Goal: Transaction & Acquisition: Purchase product/service

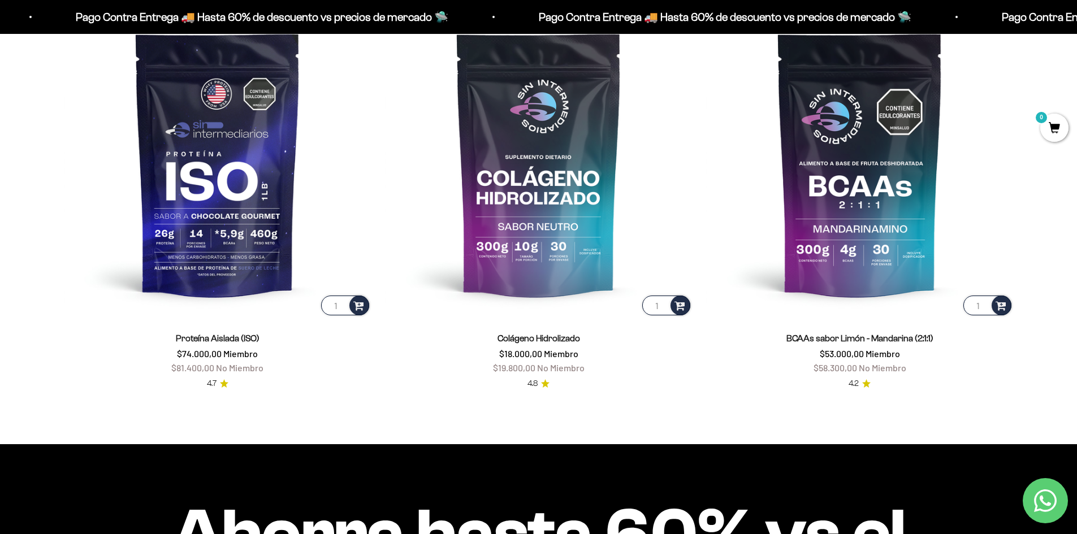
scroll to position [1018, 0]
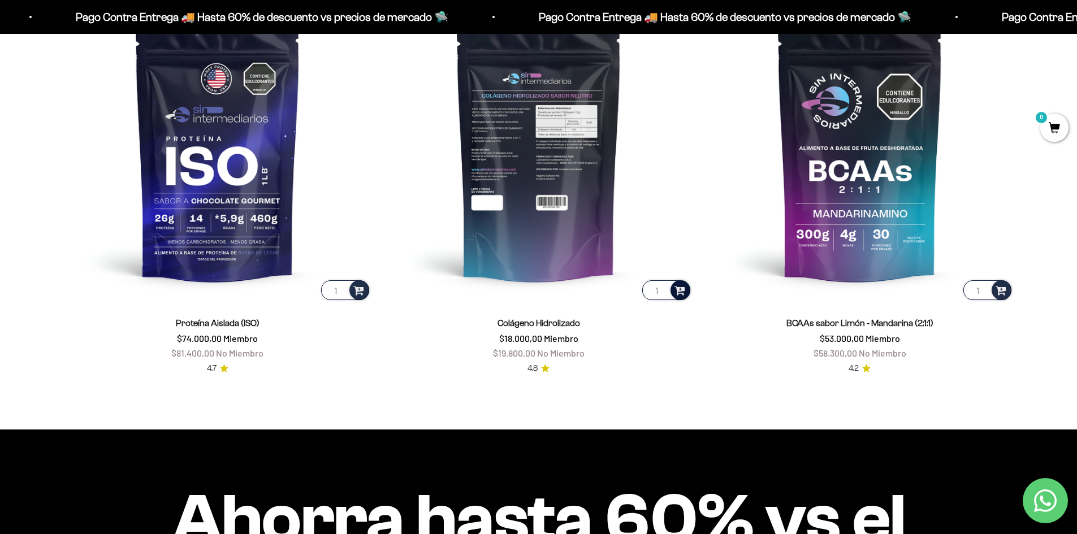
click at [680, 291] on span at bounding box center [680, 289] width 11 height 13
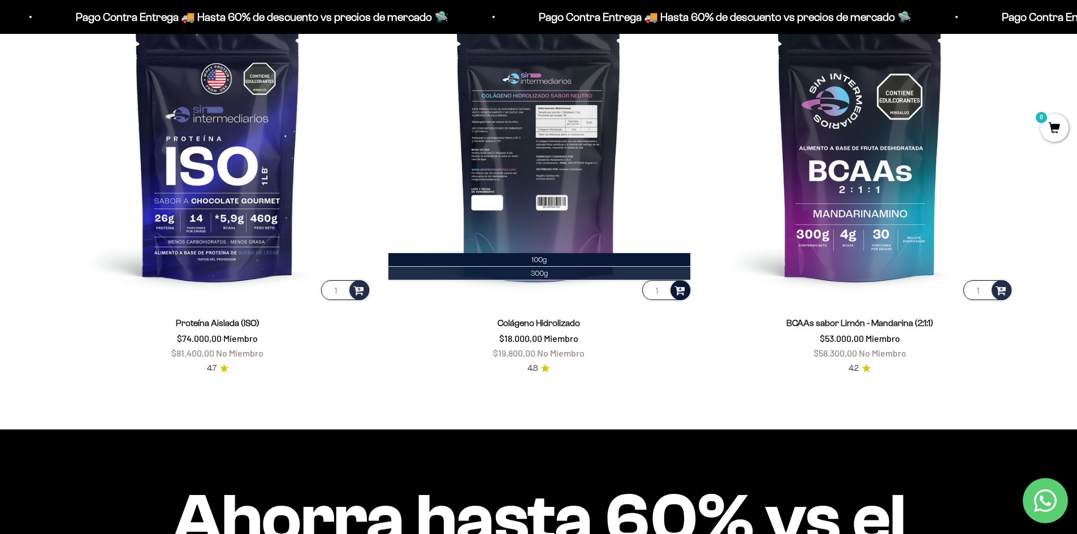
click at [542, 270] on span "300g" at bounding box center [539, 273] width 17 height 8
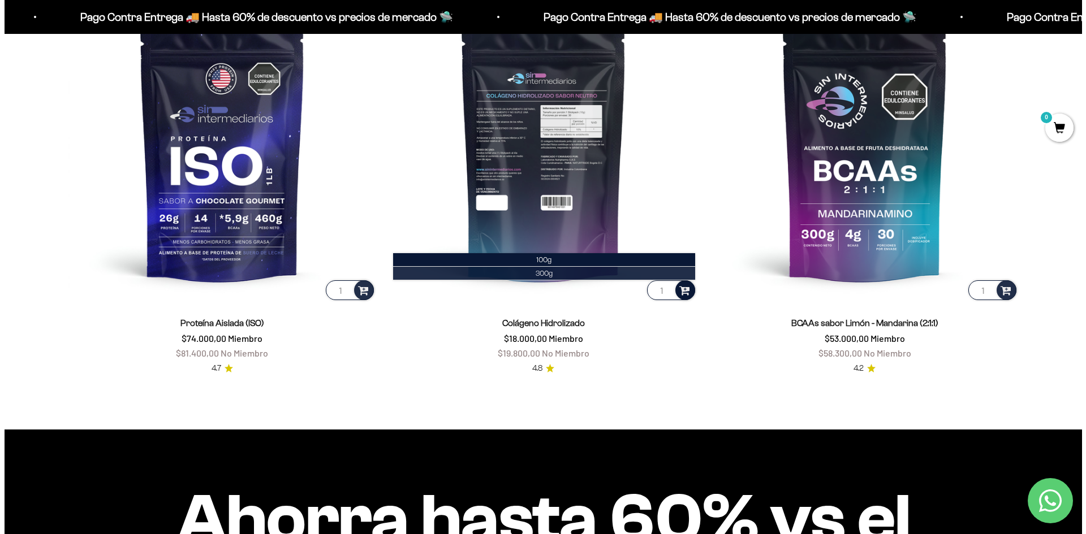
scroll to position [1021, 0]
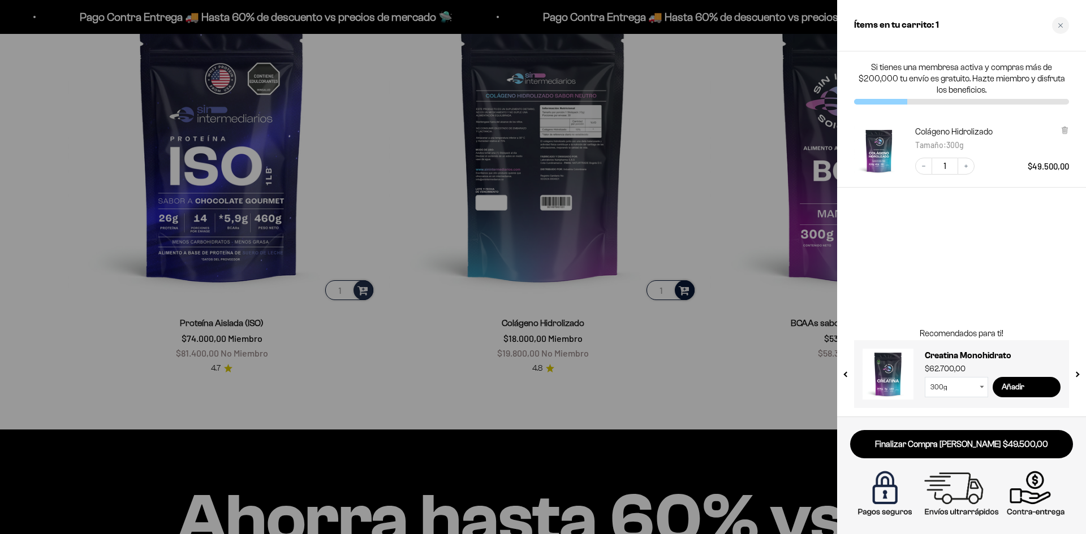
click at [730, 180] on div at bounding box center [543, 267] width 1086 height 534
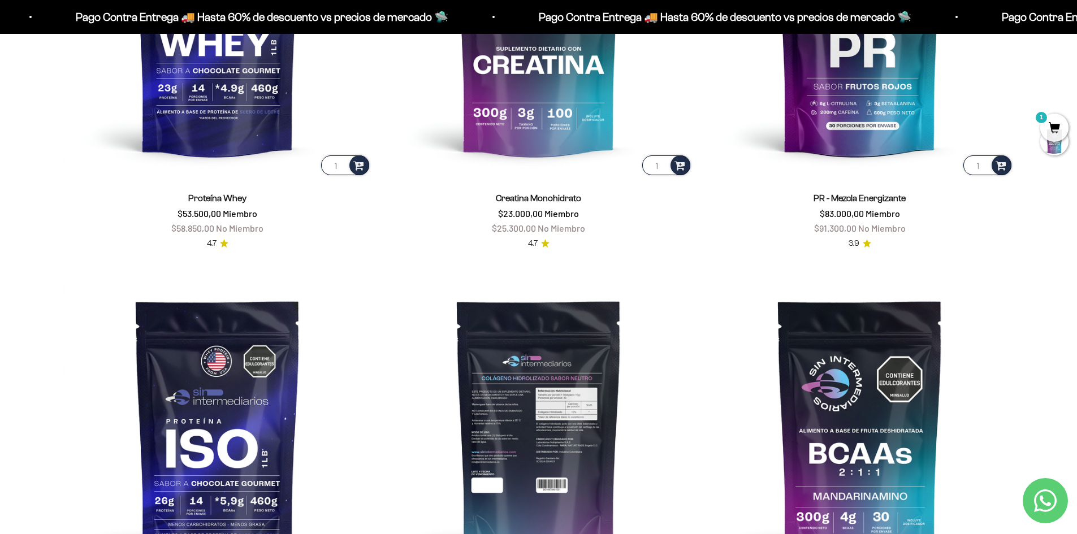
scroll to position [679, 0]
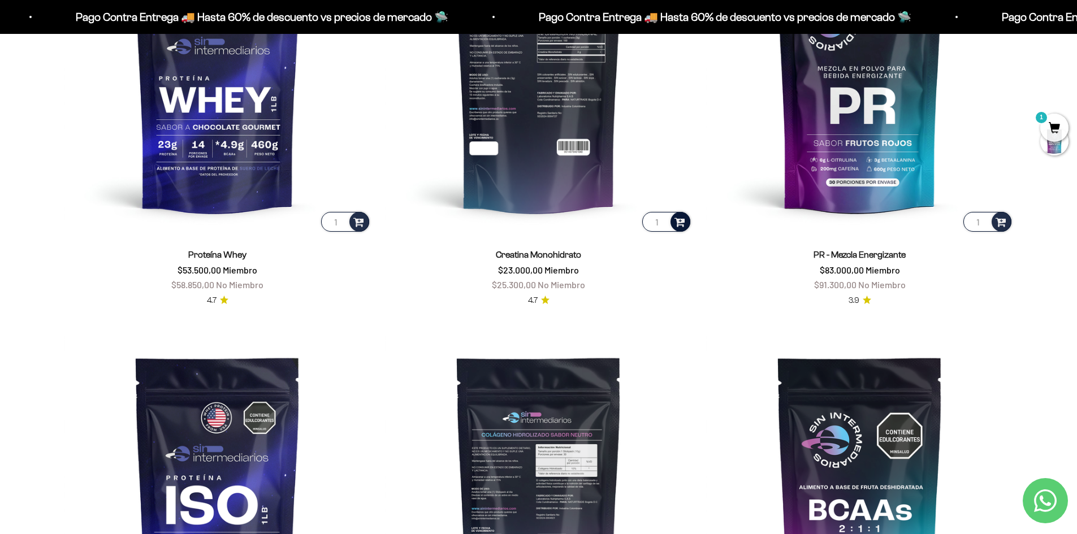
click at [678, 218] on span at bounding box center [680, 221] width 11 height 13
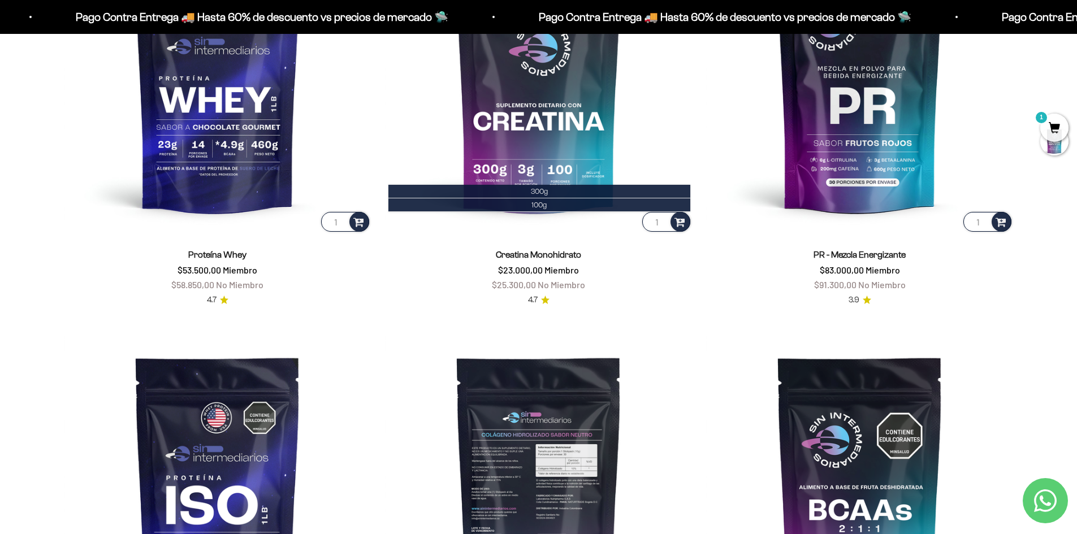
click at [658, 322] on product-list "1 Proteína Whey $53.500,00 Miembro $58.850,00 No Miembro 4.7 1 300g 100g Creati…" at bounding box center [539, 320] width 950 height 788
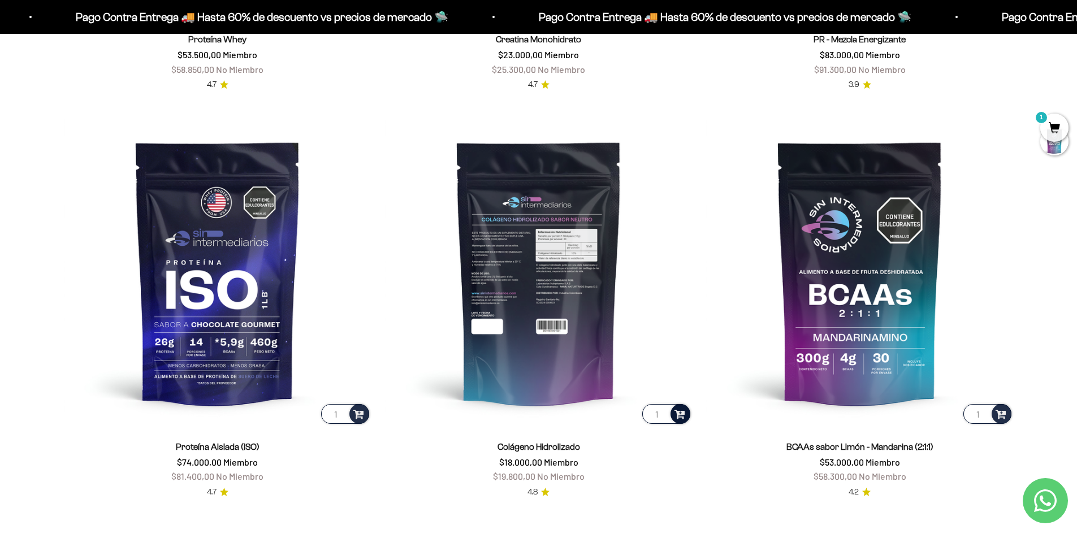
scroll to position [905, 0]
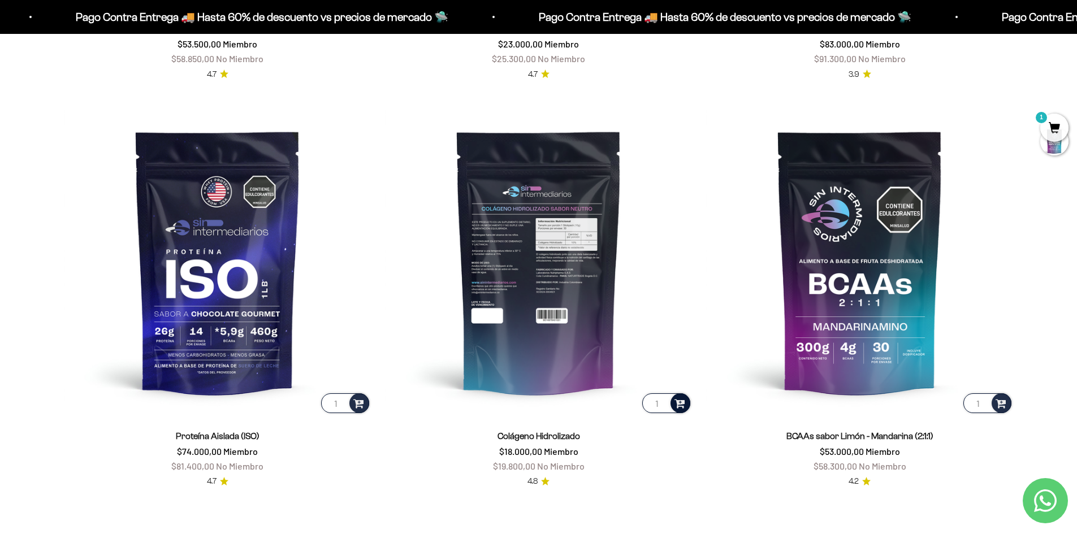
click at [528, 251] on img at bounding box center [539, 262] width 308 height 308
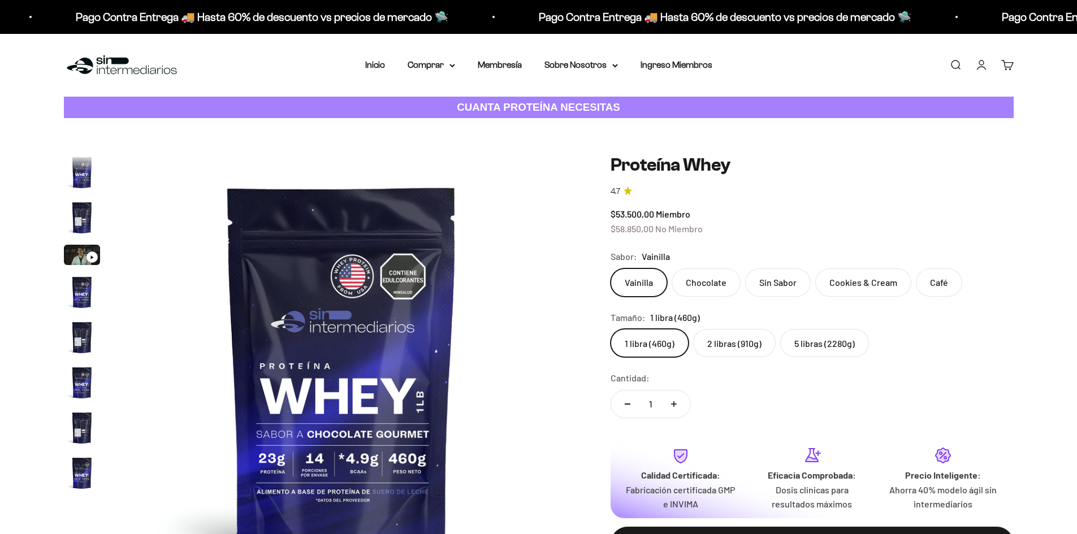
scroll to position [544, 0]
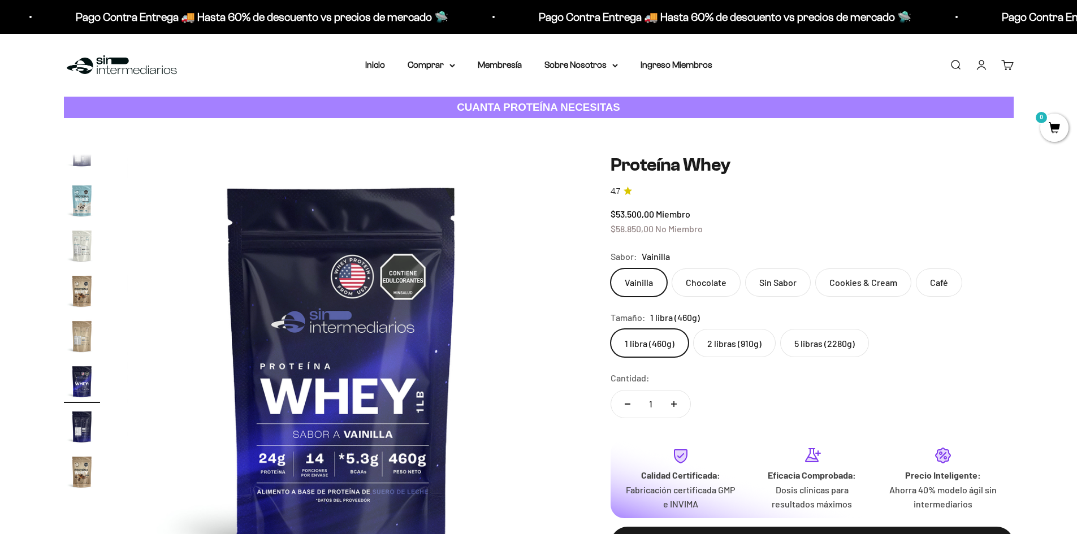
click at [739, 342] on label "2 libras (910g)" at bounding box center [734, 343] width 83 height 28
click at [611, 329] on input "2 libras (910g)" at bounding box center [610, 329] width 1 height 1
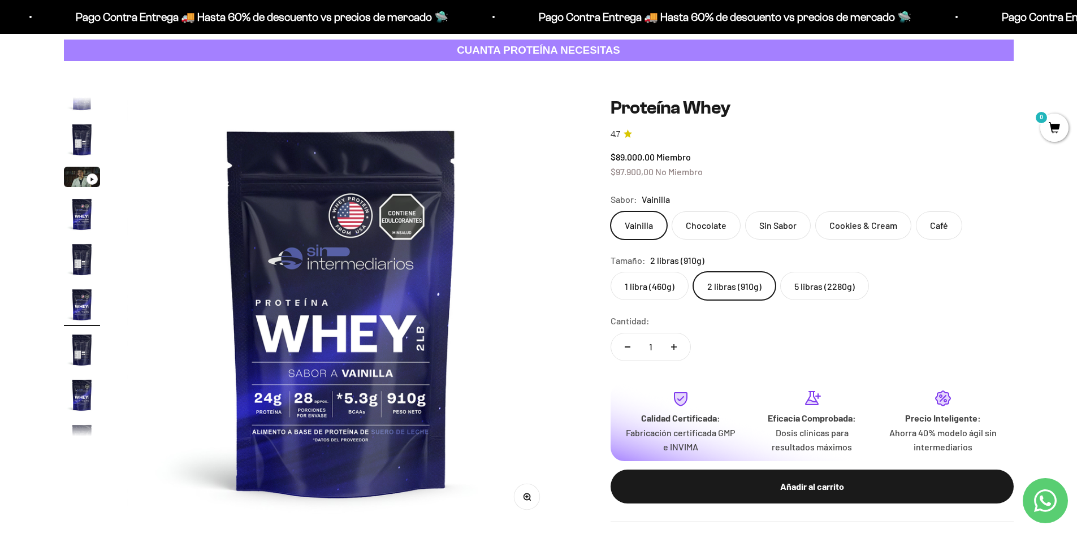
scroll to position [57, 0]
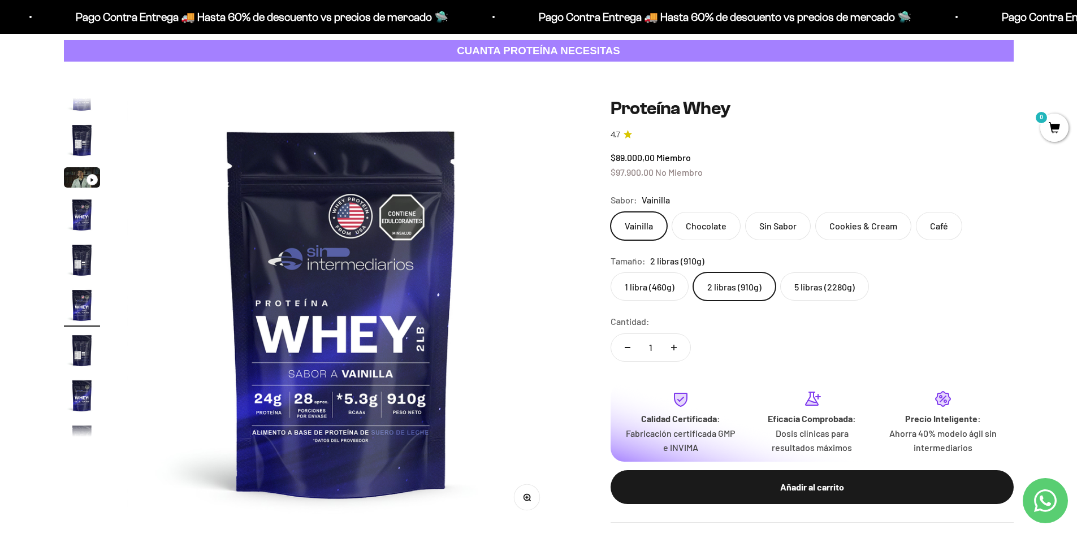
click at [839, 282] on label "5 libras (2280g)" at bounding box center [824, 287] width 89 height 28
click at [611, 273] on input "5 libras (2280g)" at bounding box center [610, 272] width 1 height 1
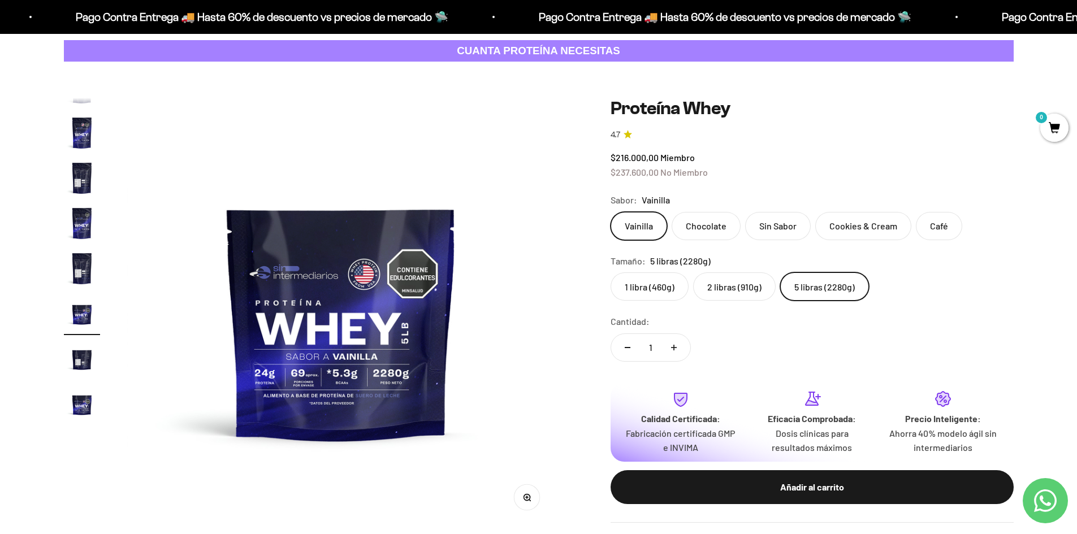
scroll to position [202, 0]
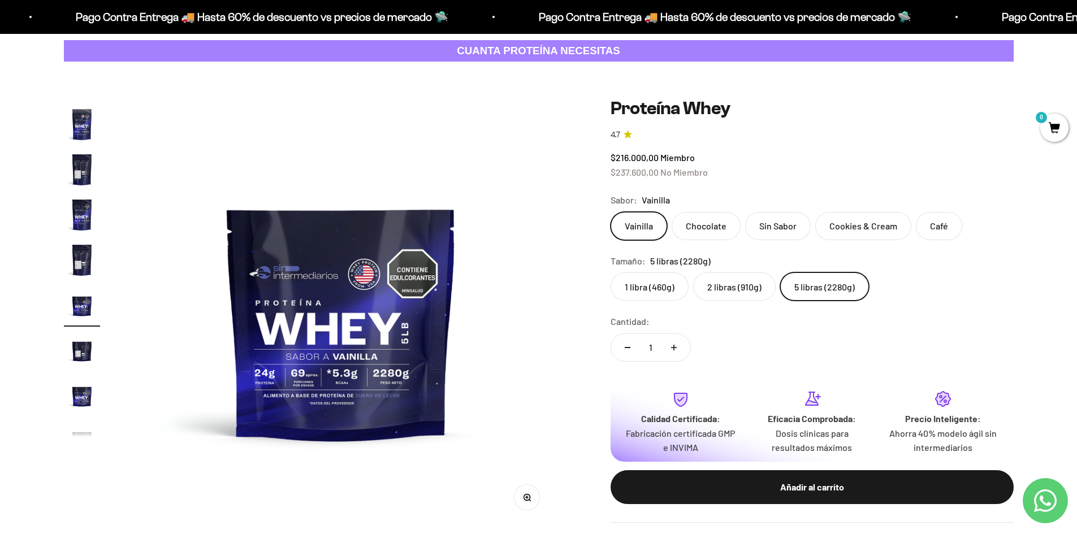
click at [724, 289] on label "2 libras (910g)" at bounding box center [734, 287] width 83 height 28
click at [611, 273] on input "2 libras (910g)" at bounding box center [610, 272] width 1 height 1
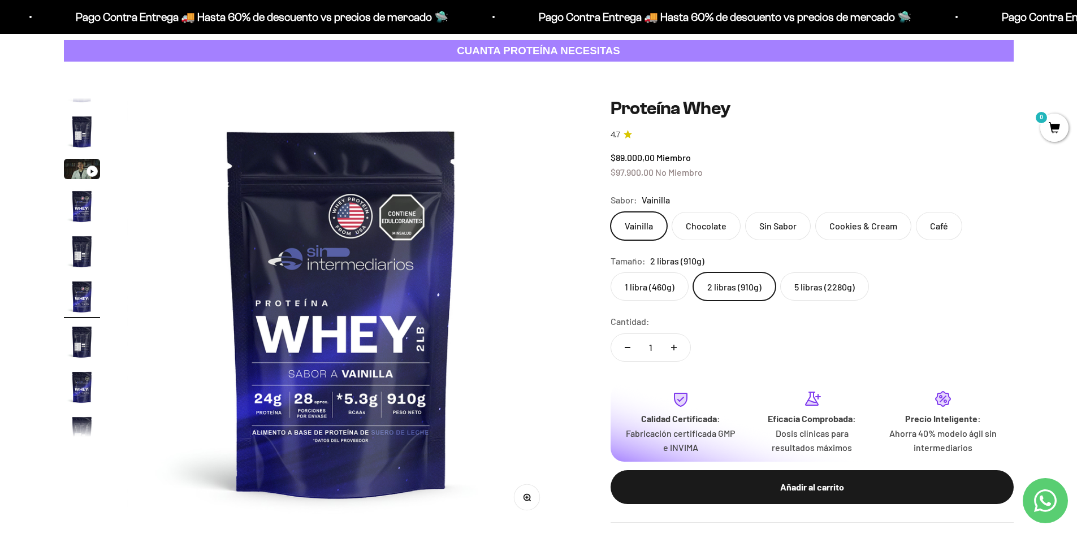
scroll to position [21, 0]
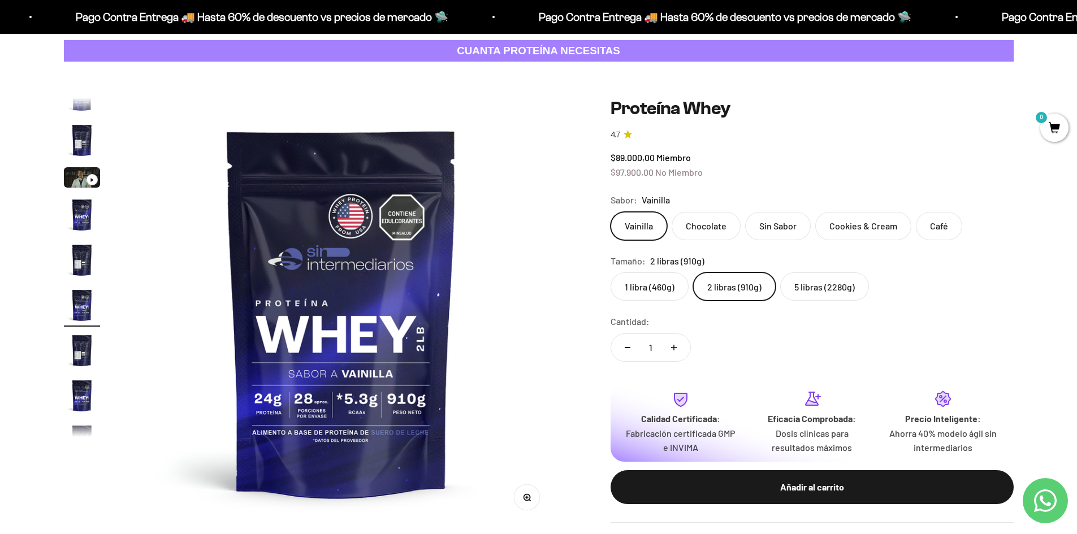
click at [641, 287] on label "1 libra (460g)" at bounding box center [650, 287] width 78 height 28
click at [611, 273] on input "1 libra (460g)" at bounding box center [610, 272] width 1 height 1
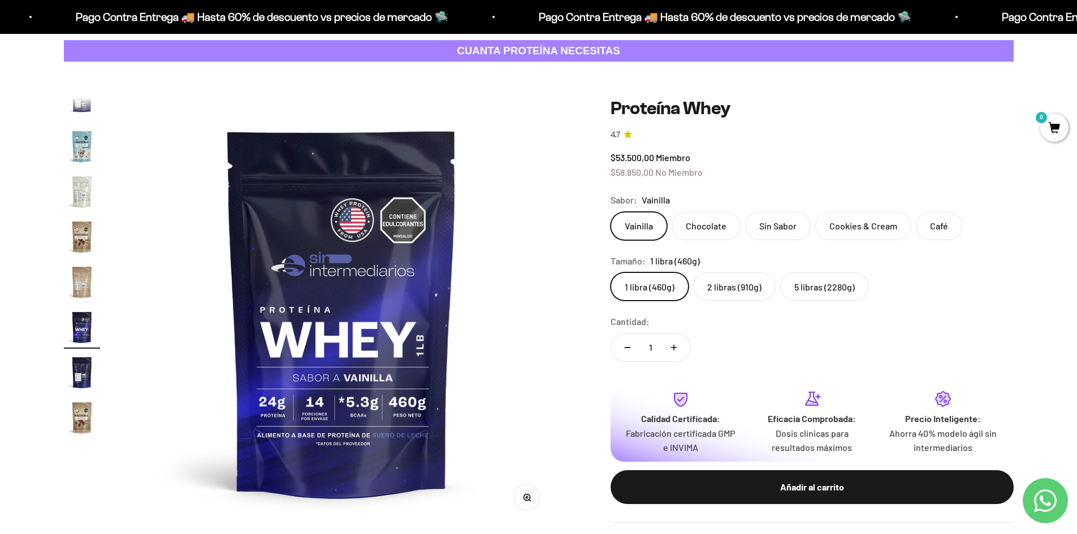
scroll to position [544, 0]
click at [488, 305] on img at bounding box center [341, 312] width 429 height 429
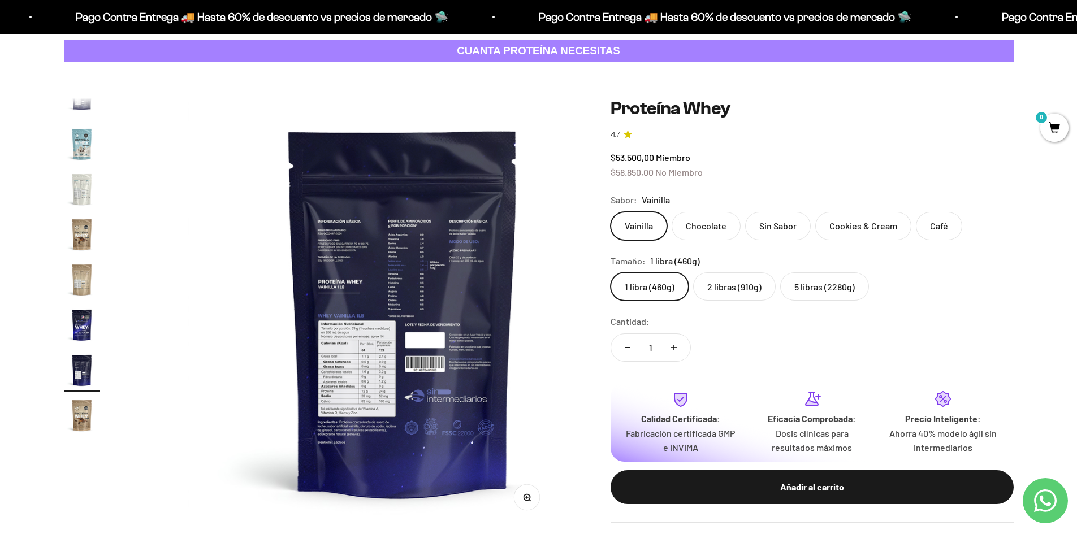
scroll to position [0, 7972]
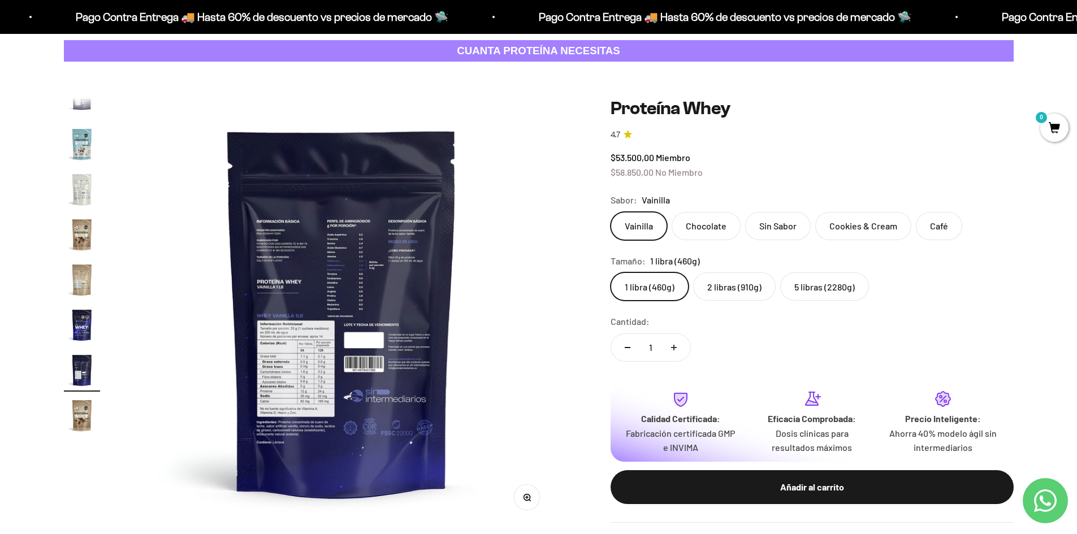
click at [488, 305] on img at bounding box center [341, 312] width 429 height 429
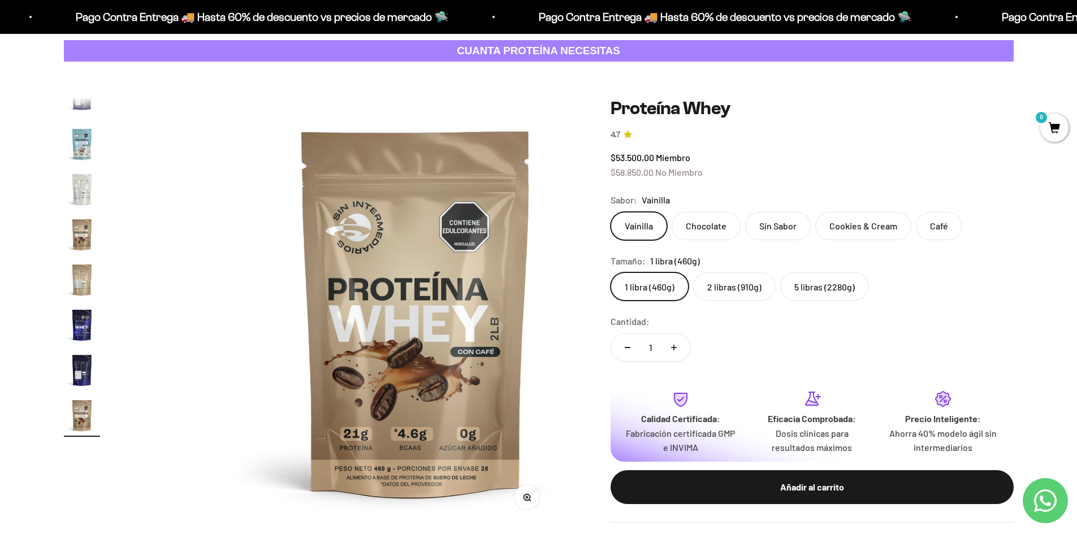
scroll to position [0, 8415]
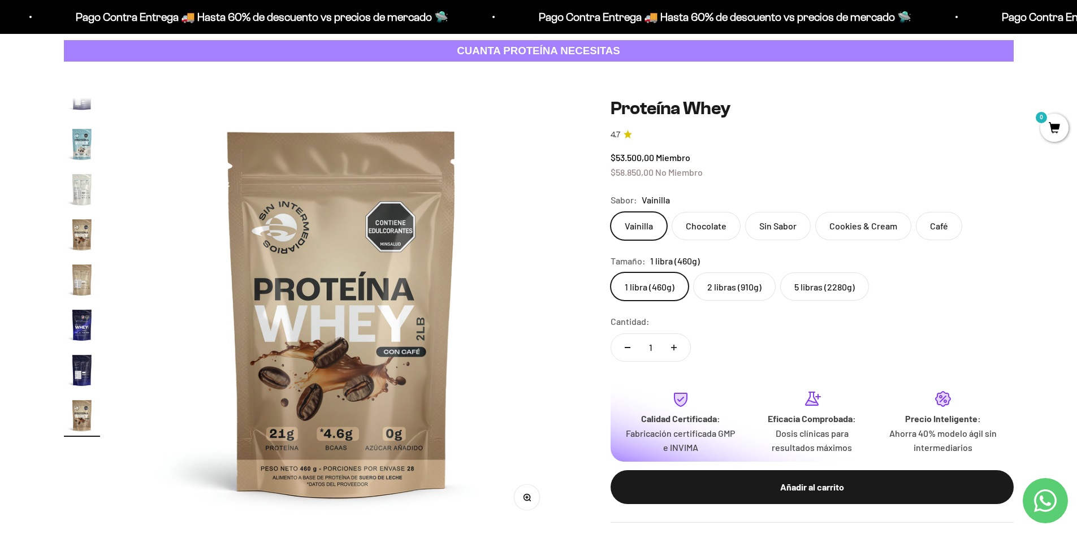
click at [189, 293] on img at bounding box center [341, 312] width 429 height 429
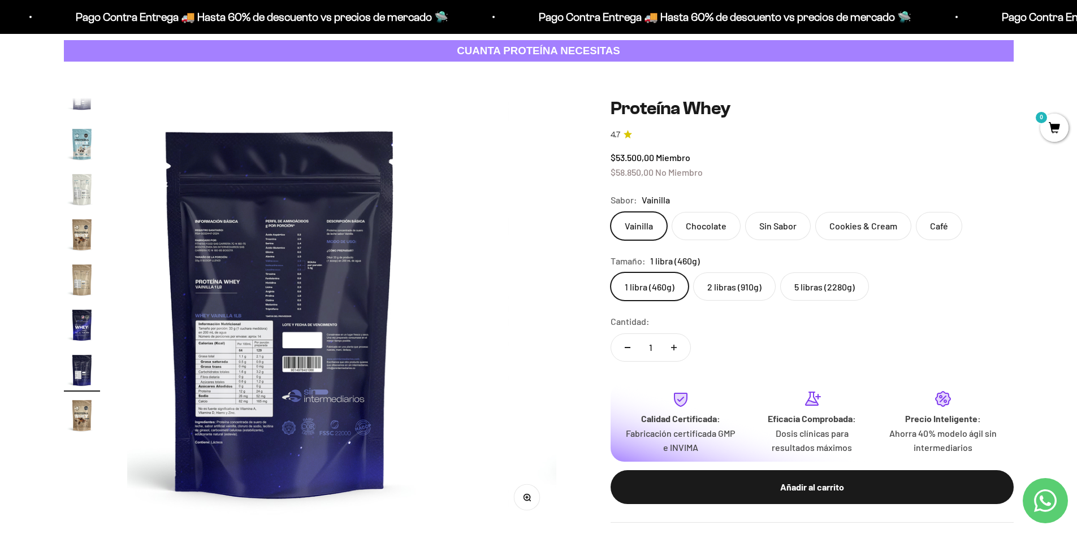
scroll to position [0, 7972]
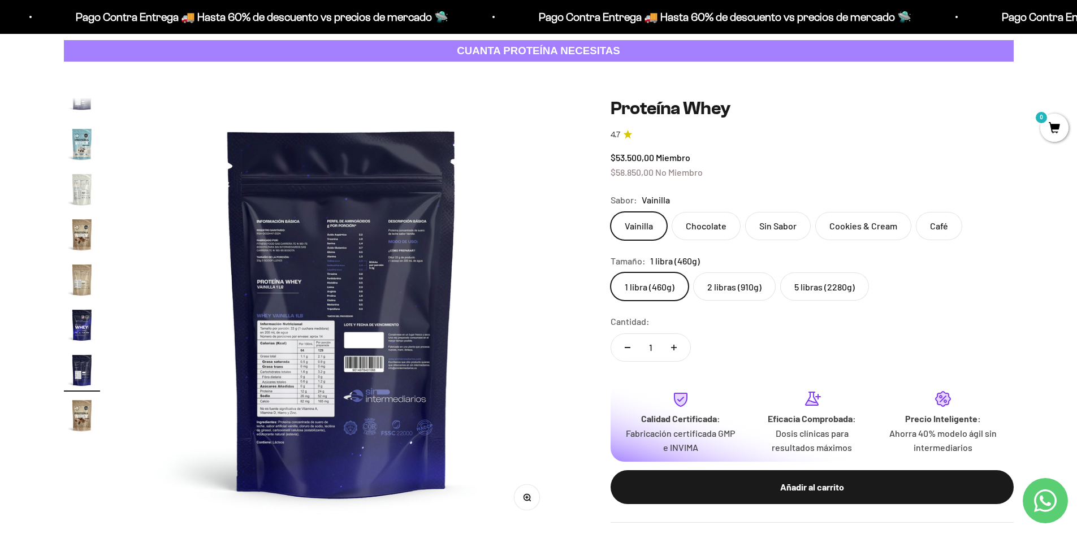
click at [343, 266] on img at bounding box center [341, 312] width 429 height 429
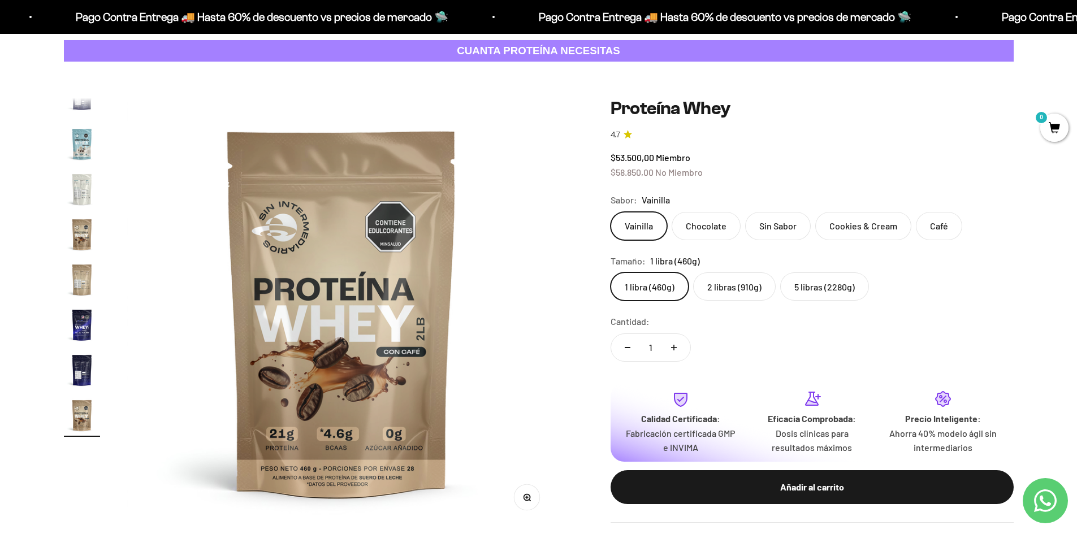
click at [183, 307] on img at bounding box center [341, 312] width 429 height 429
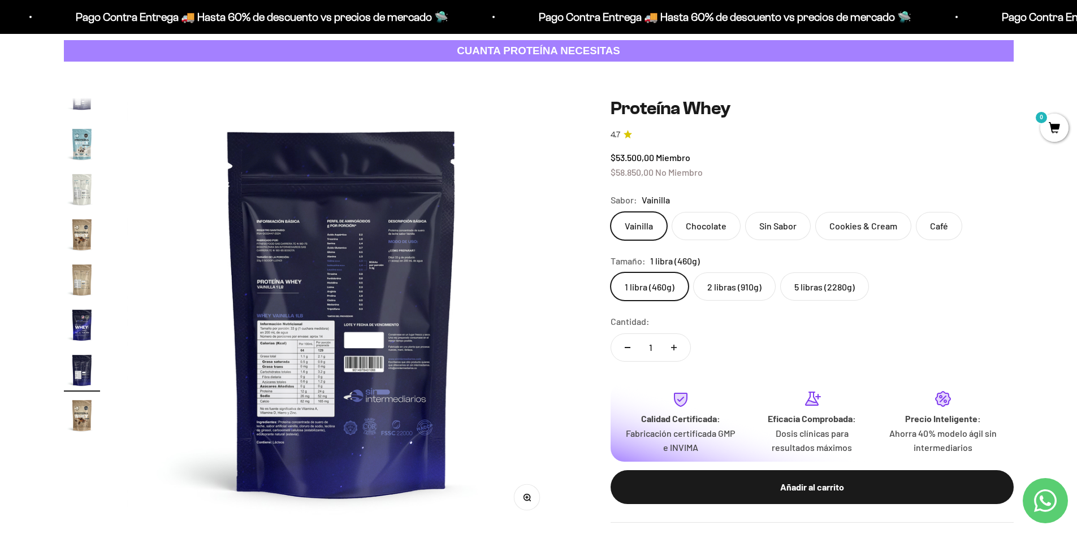
click at [530, 501] on icon "button" at bounding box center [529, 500] width 1 height 1
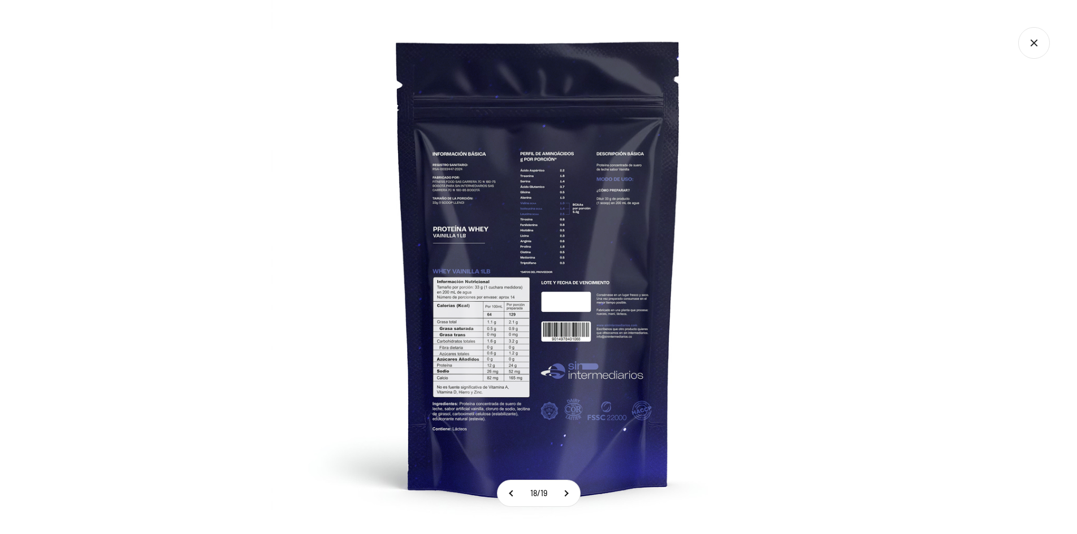
click at [532, 257] on img at bounding box center [538, 267] width 534 height 534
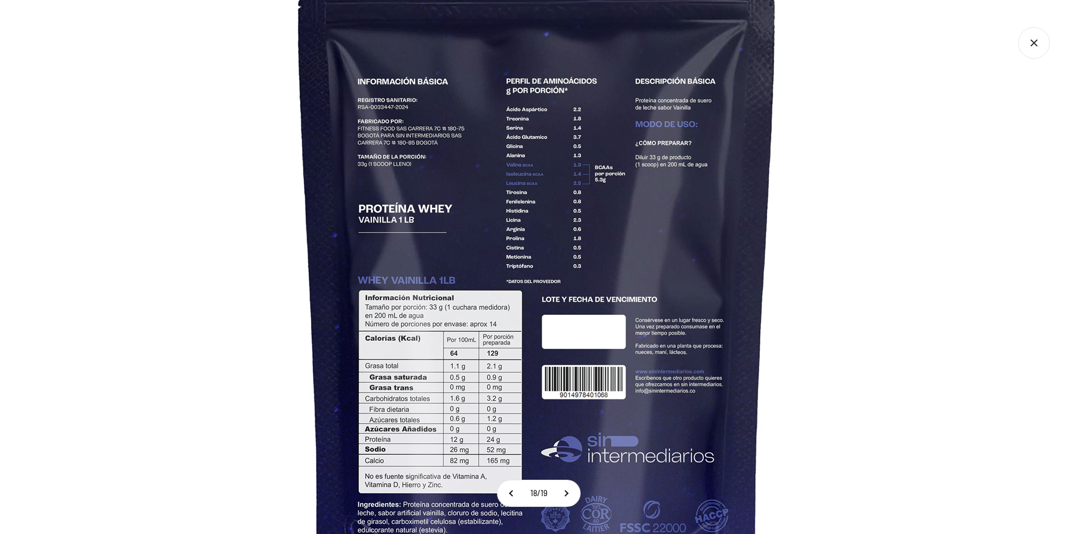
click at [541, 139] on img at bounding box center [537, 273] width 905 height 905
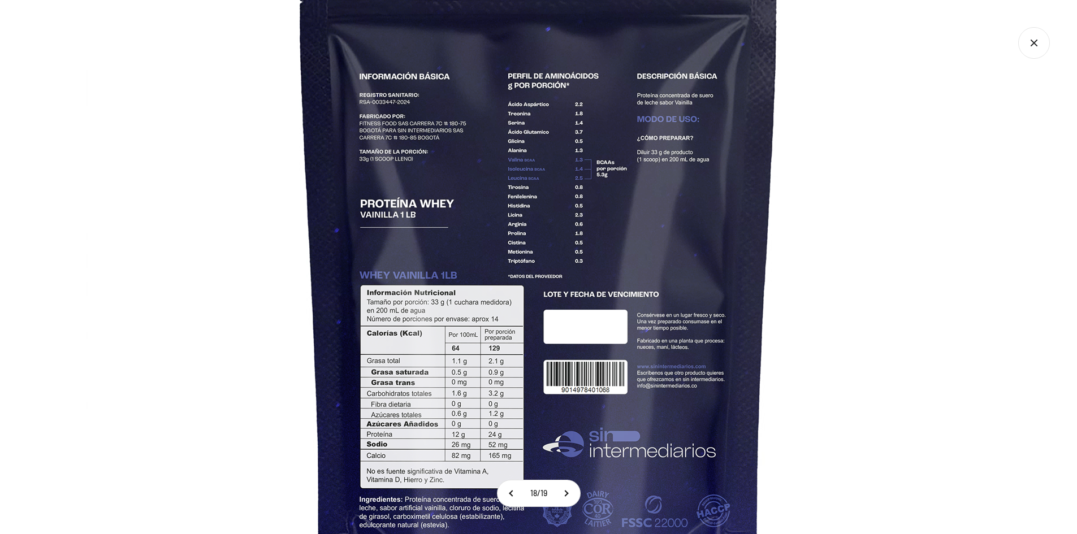
click at [811, 246] on img at bounding box center [539, 268] width 905 height 905
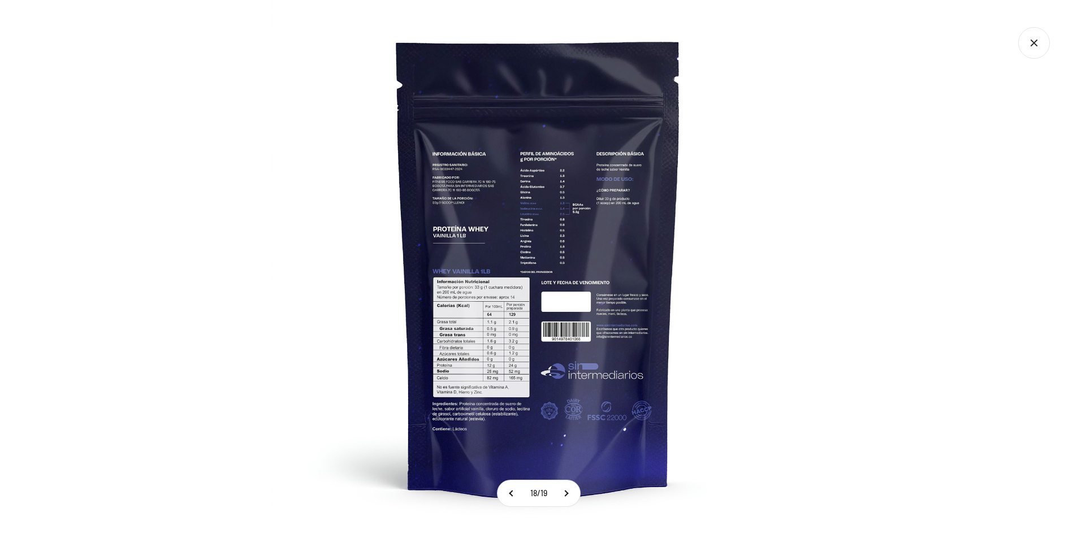
click at [372, 137] on img at bounding box center [538, 267] width 534 height 534
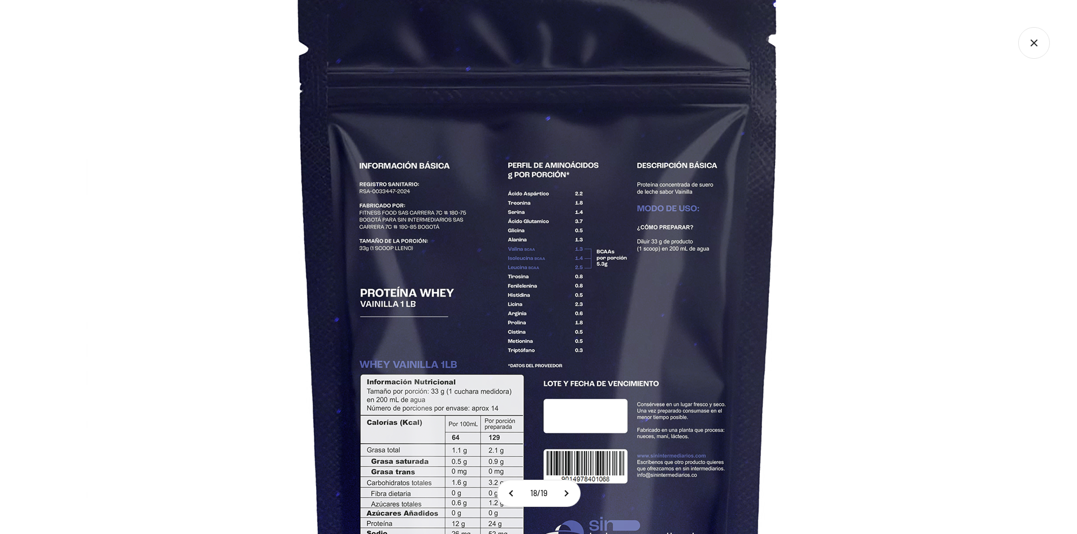
click at [888, 84] on img at bounding box center [539, 357] width 905 height 905
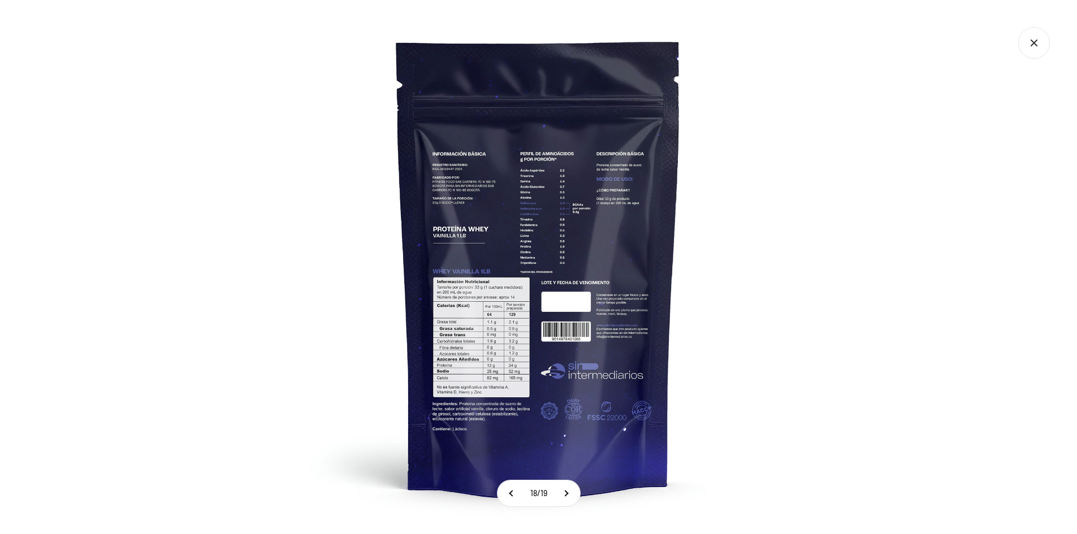
click at [1042, 41] on icon "Cerrar galería" at bounding box center [1035, 43] width 32 height 32
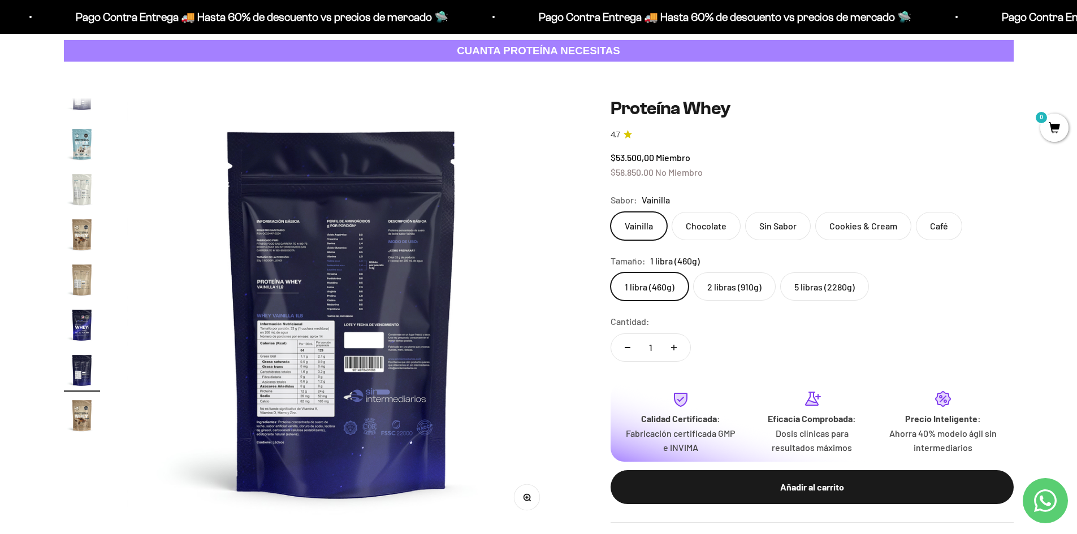
click at [708, 226] on label "Chocolate" at bounding box center [706, 226] width 69 height 28
click at [611, 212] on input "Chocolate" at bounding box center [610, 212] width 1 height 1
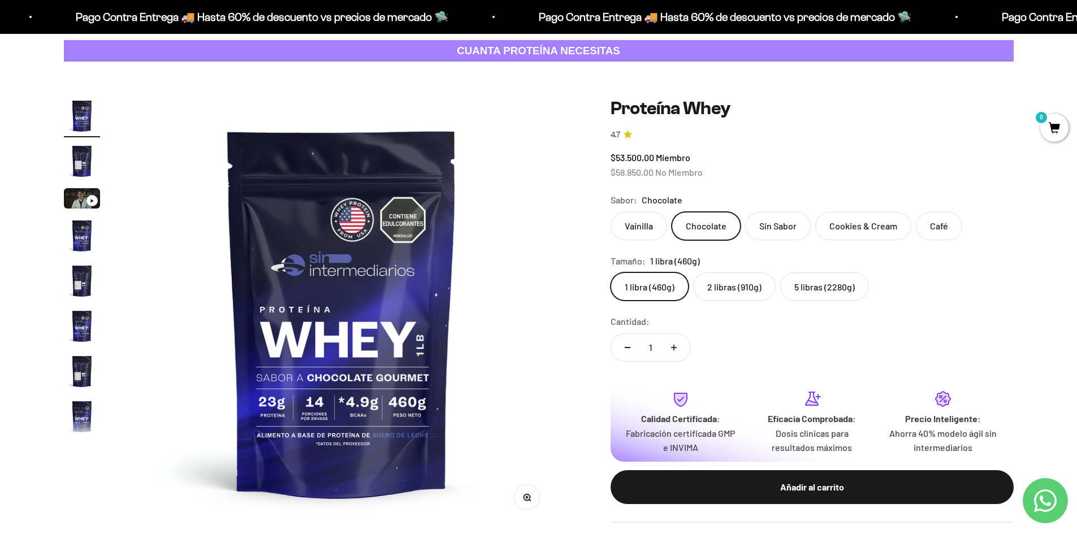
click at [640, 224] on label "Vainilla" at bounding box center [639, 226] width 57 height 28
click at [611, 212] on input "Vainilla" at bounding box center [610, 212] width 1 height 1
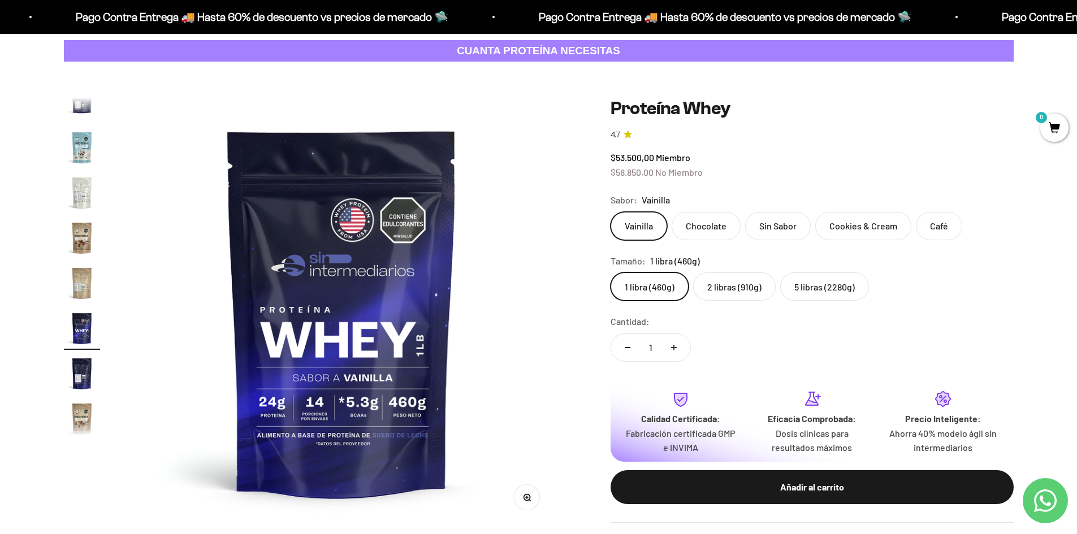
scroll to position [544, 0]
click at [701, 225] on label "Chocolate" at bounding box center [706, 226] width 69 height 28
click at [611, 212] on input "Chocolate" at bounding box center [610, 212] width 1 height 1
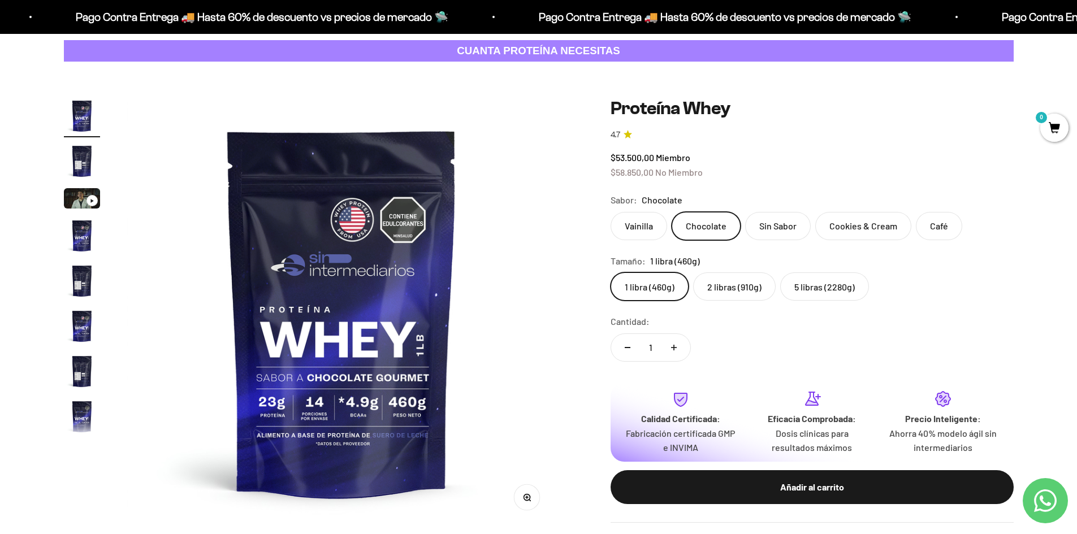
click at [755, 223] on label "Sin Sabor" at bounding box center [778, 226] width 66 height 28
click at [611, 212] on input "Sin Sabor" at bounding box center [610, 212] width 1 height 1
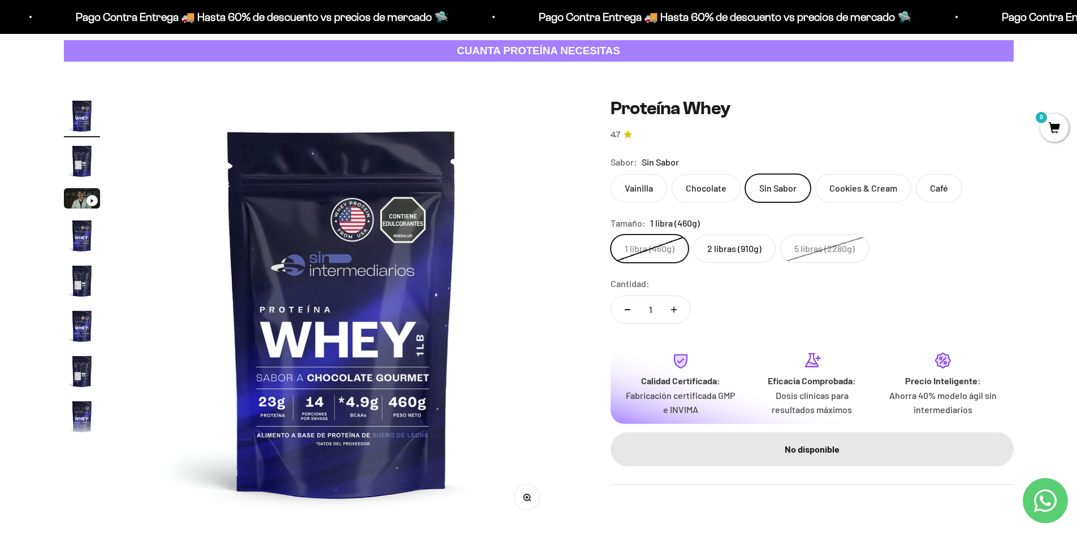
click at [743, 241] on label "2 libras (910g)" at bounding box center [734, 249] width 83 height 28
click at [611, 235] on input "2 libras (910g)" at bounding box center [610, 234] width 1 height 1
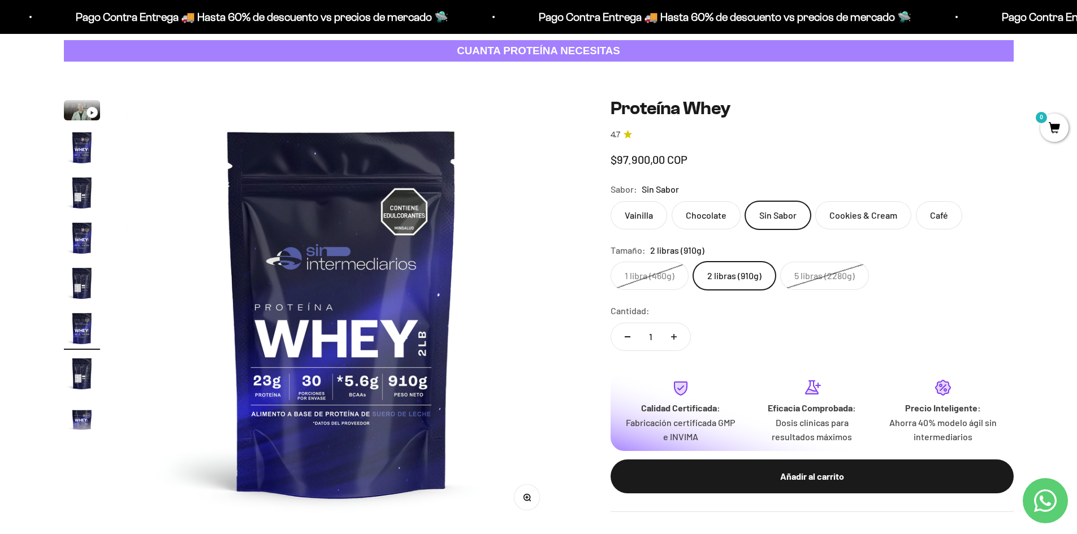
scroll to position [111, 0]
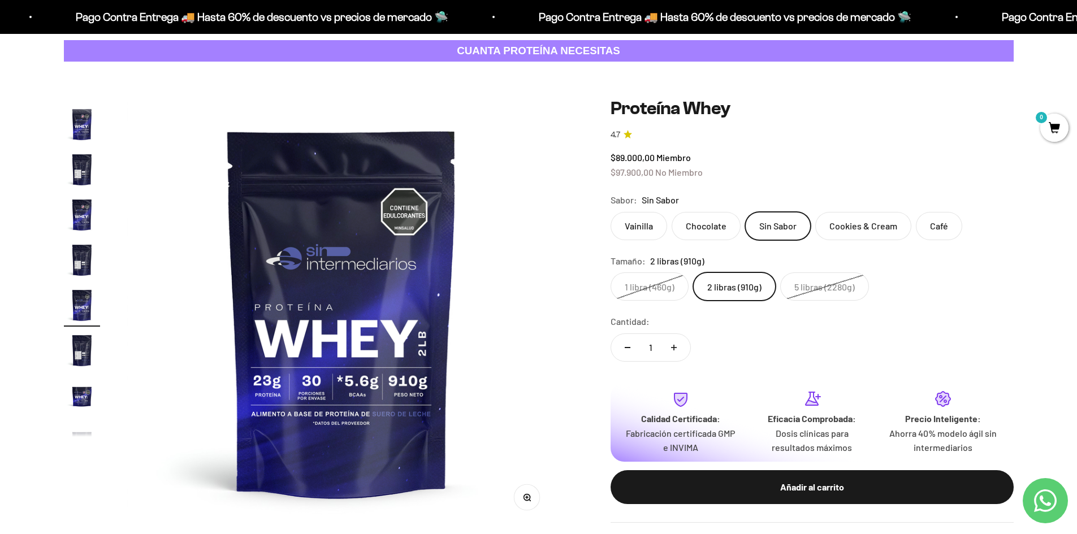
click at [845, 227] on label "Cookies & Cream" at bounding box center [864, 226] width 96 height 28
click at [611, 212] on input "Cookies & Cream" at bounding box center [610, 212] width 1 height 1
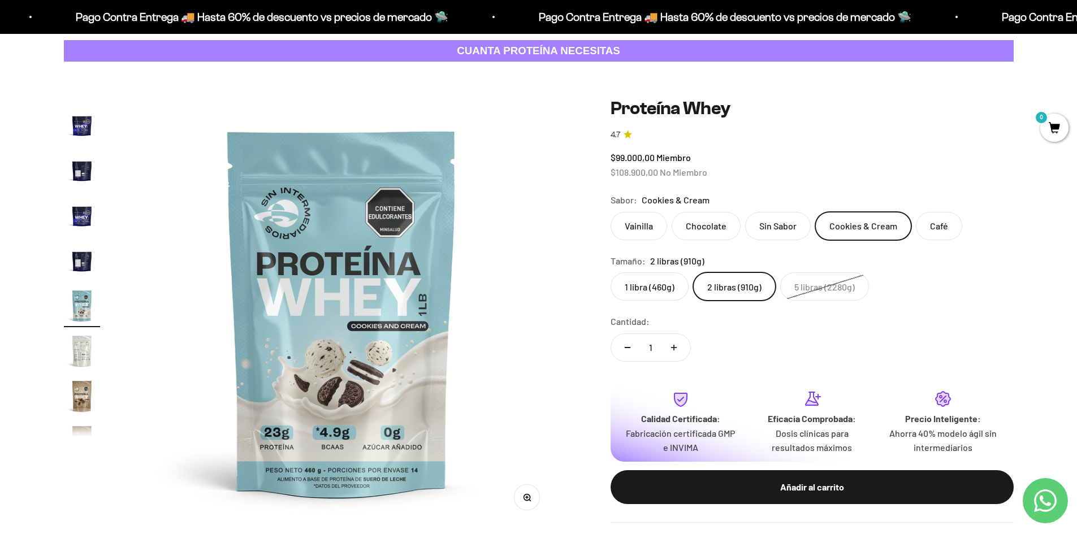
scroll to position [383, 0]
click at [391, 405] on img at bounding box center [341, 312] width 429 height 429
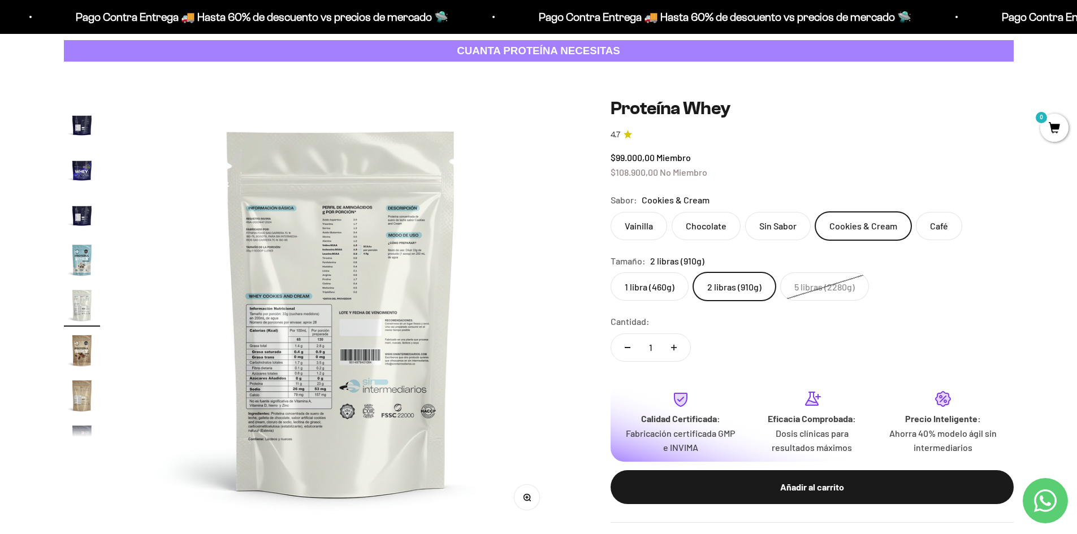
click at [355, 268] on img at bounding box center [341, 312] width 429 height 429
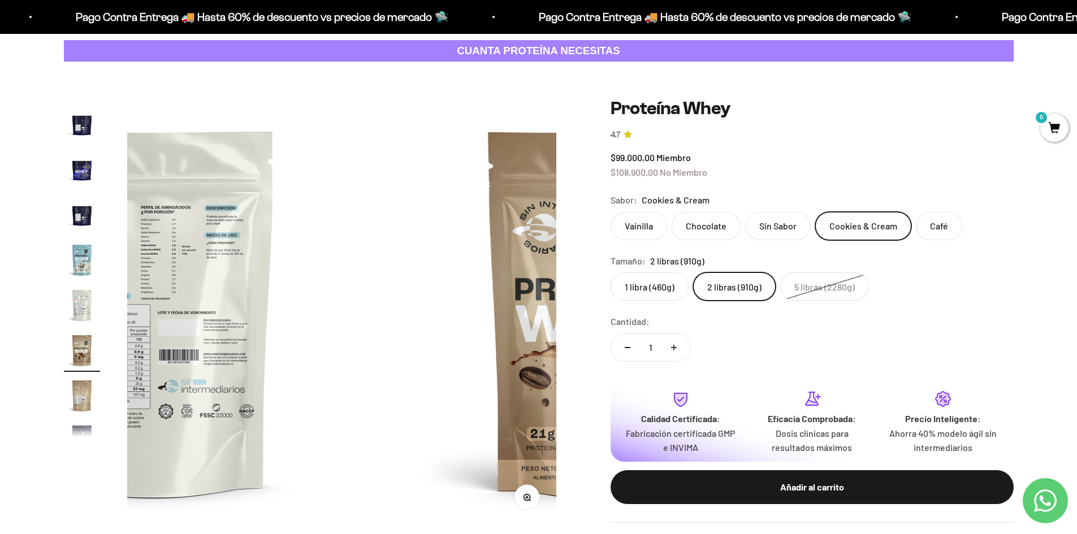
scroll to position [473, 0]
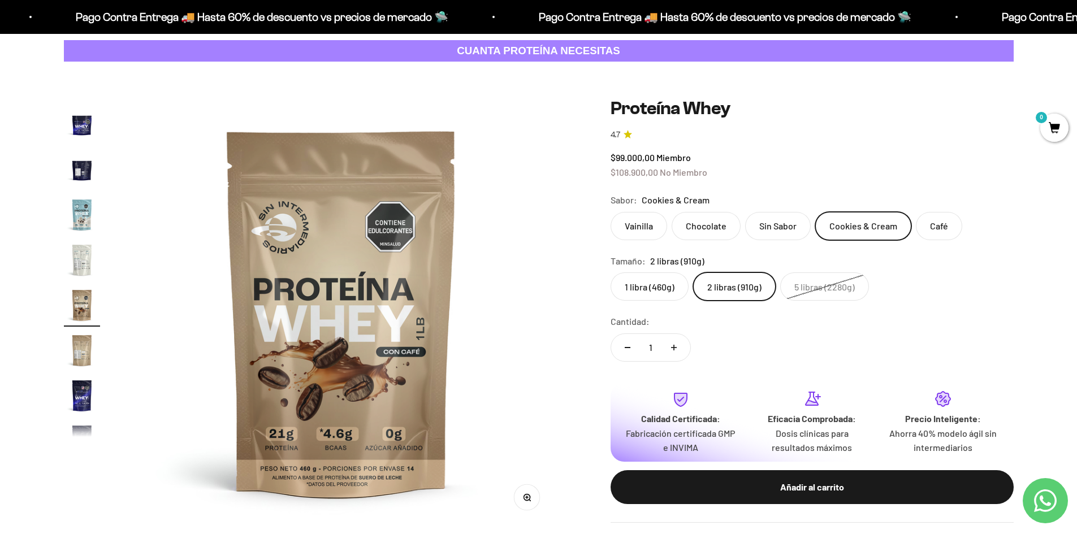
click at [154, 297] on img at bounding box center [341, 312] width 429 height 429
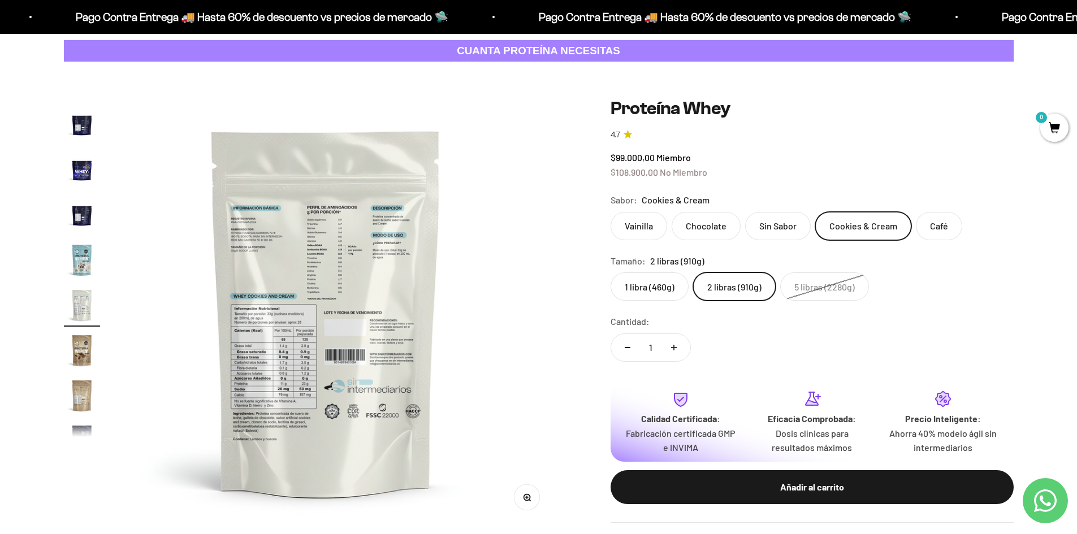
scroll to position [0, 6201]
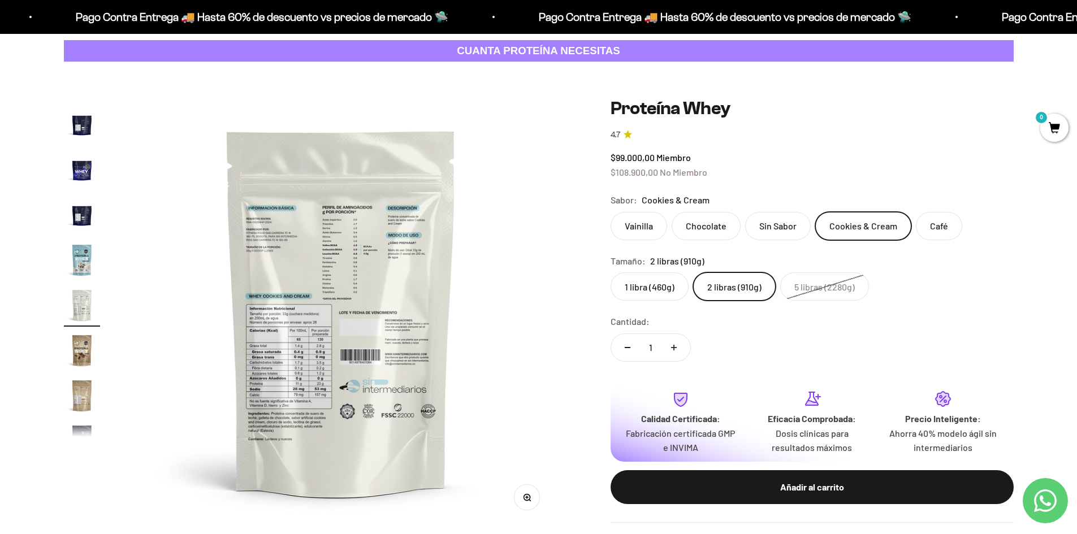
click at [521, 495] on button "Zoom" at bounding box center [526, 497] width 25 height 25
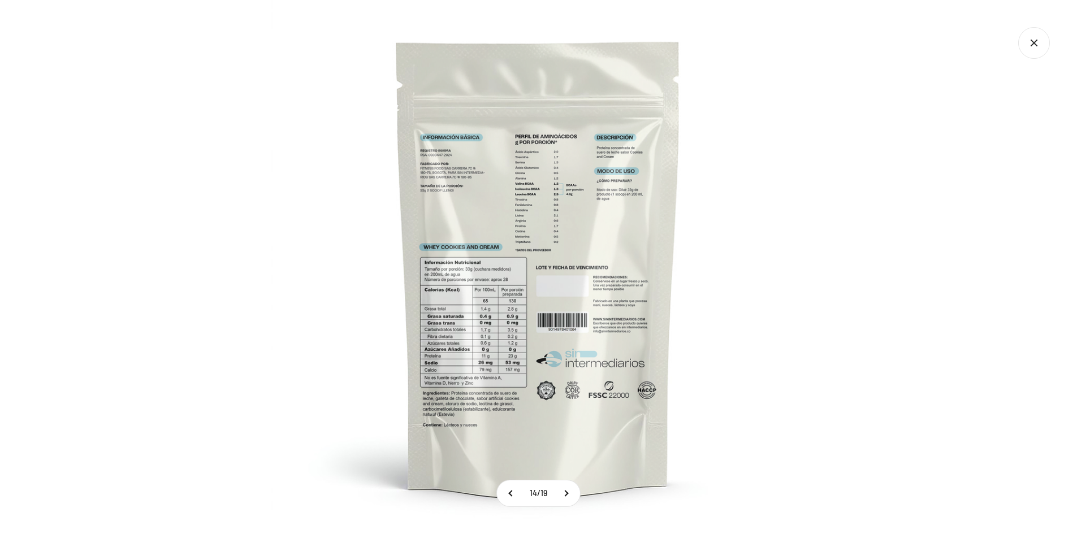
click at [551, 234] on img at bounding box center [538, 267] width 534 height 534
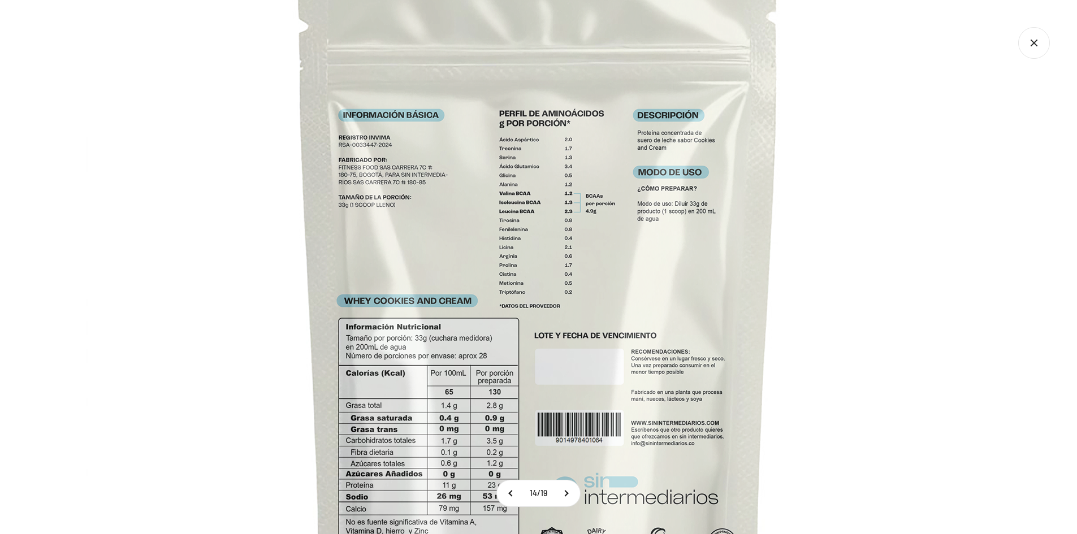
click at [548, 189] on img at bounding box center [539, 334] width 905 height 905
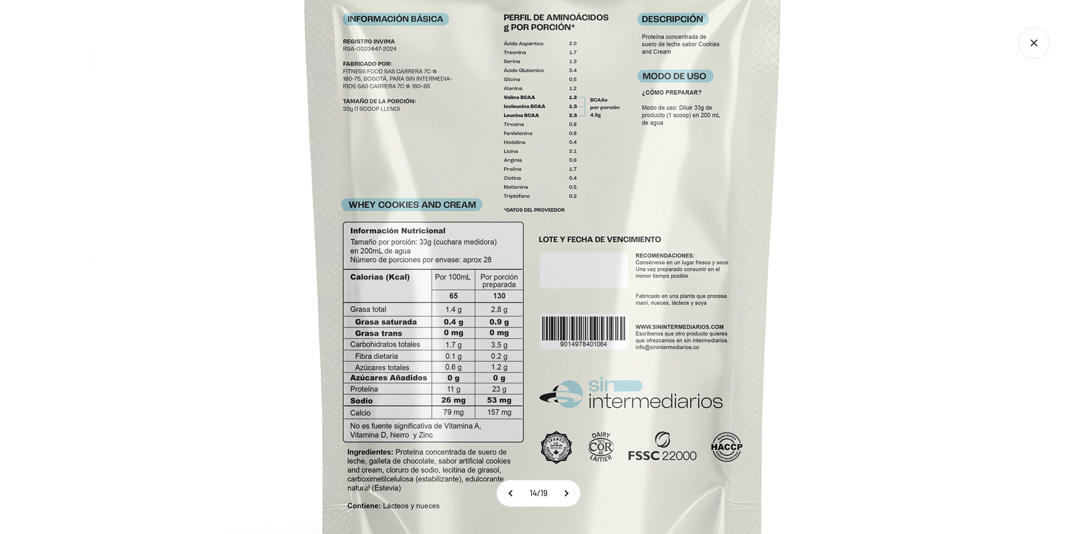
click at [464, 335] on img at bounding box center [543, 238] width 905 height 905
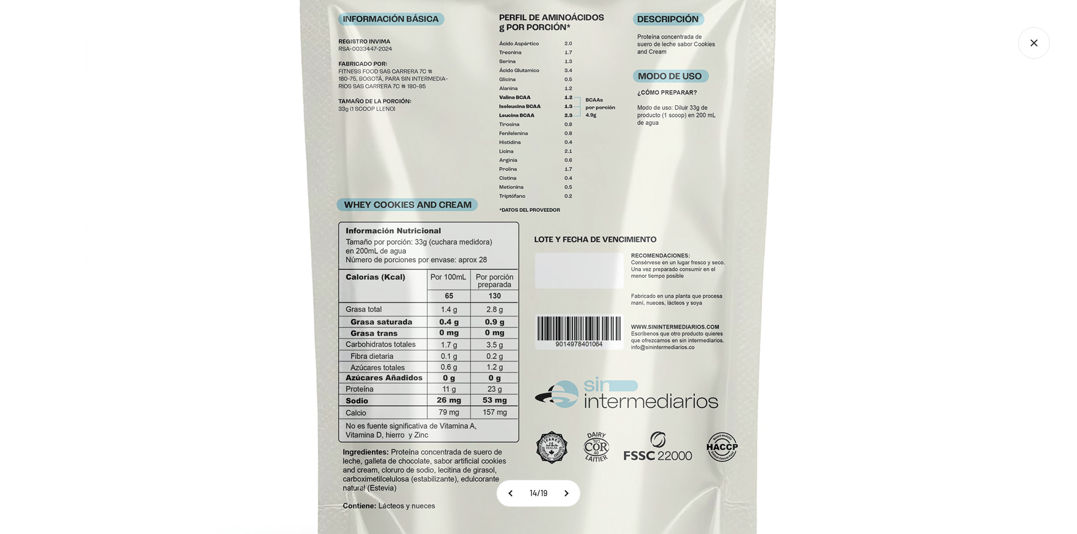
click at [851, 231] on img at bounding box center [539, 238] width 905 height 905
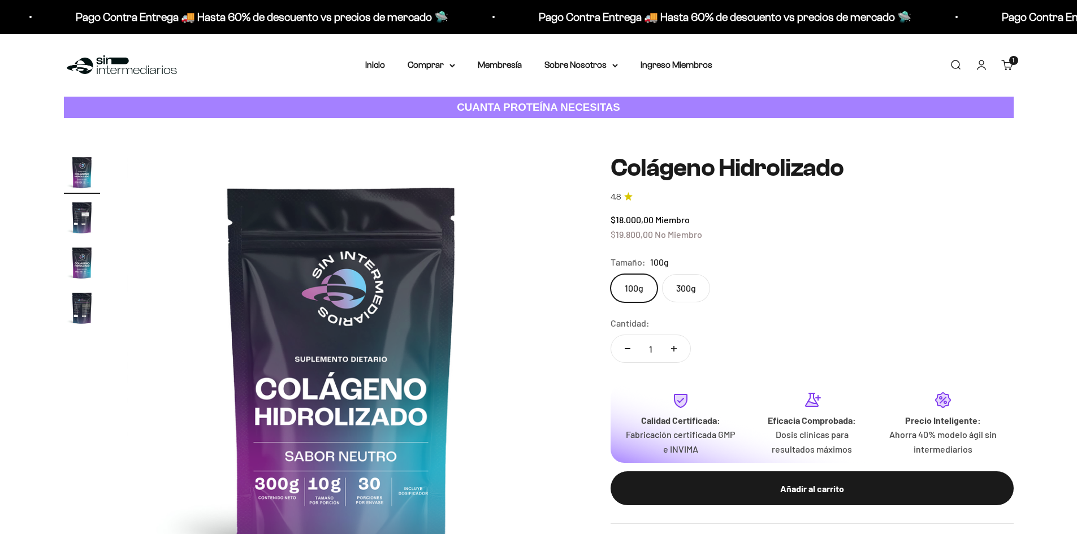
click at [85, 225] on img "Ir al artículo 2" at bounding box center [82, 218] width 36 height 36
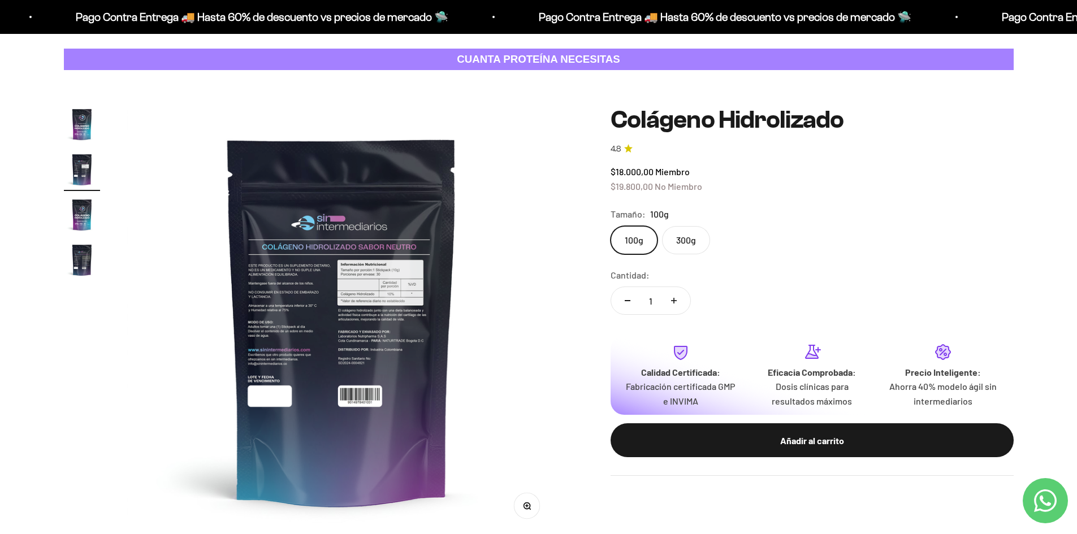
scroll to position [113, 0]
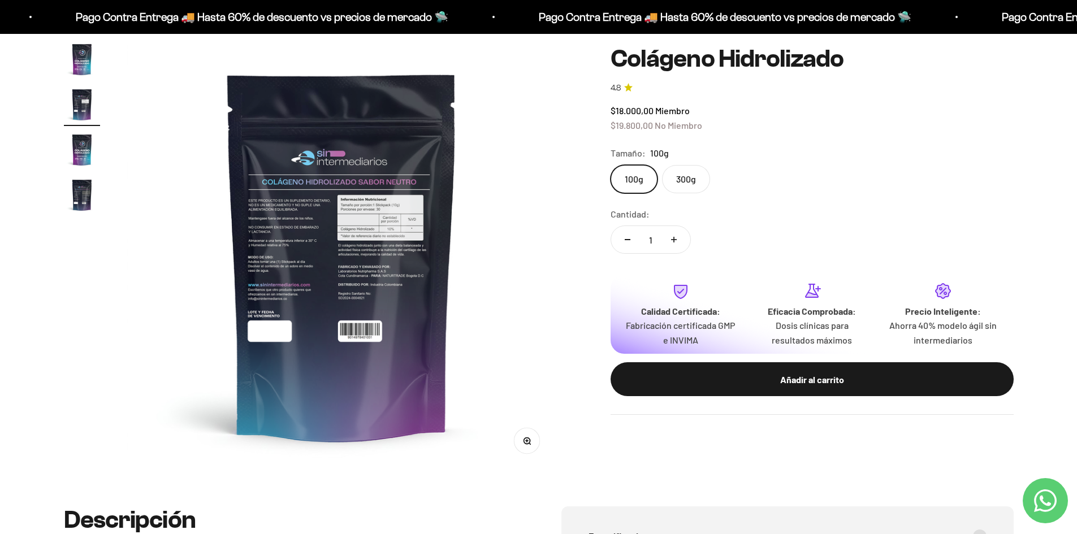
click at [529, 446] on button "Zoom" at bounding box center [526, 441] width 25 height 25
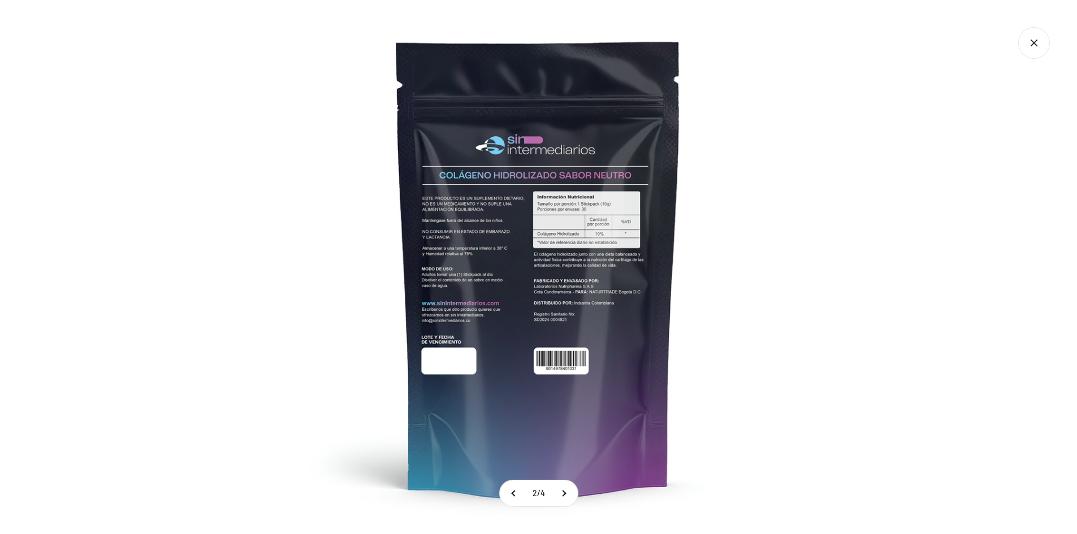
click at [522, 263] on img at bounding box center [538, 267] width 534 height 534
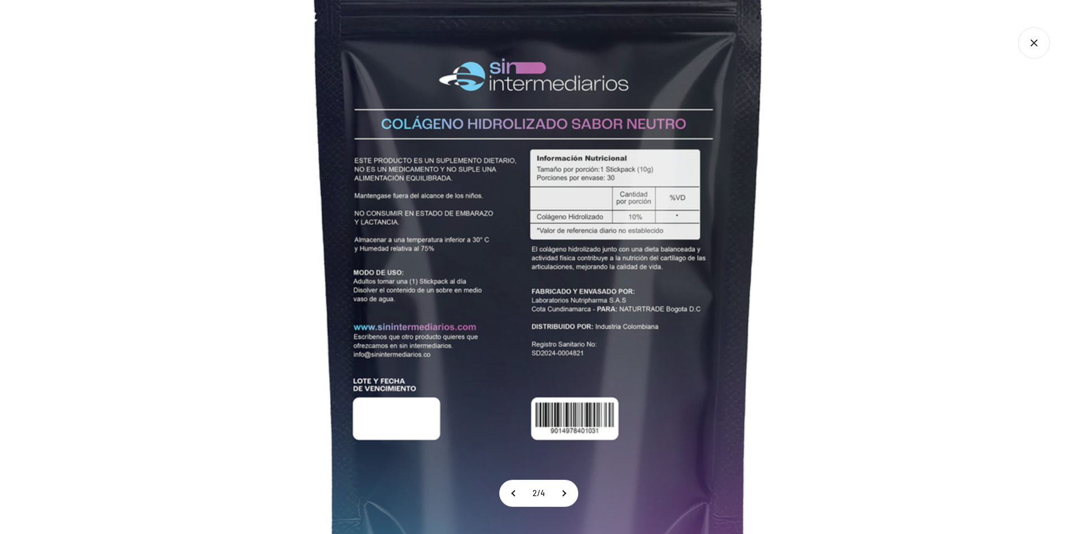
click at [853, 290] on img at bounding box center [539, 270] width 848 height 848
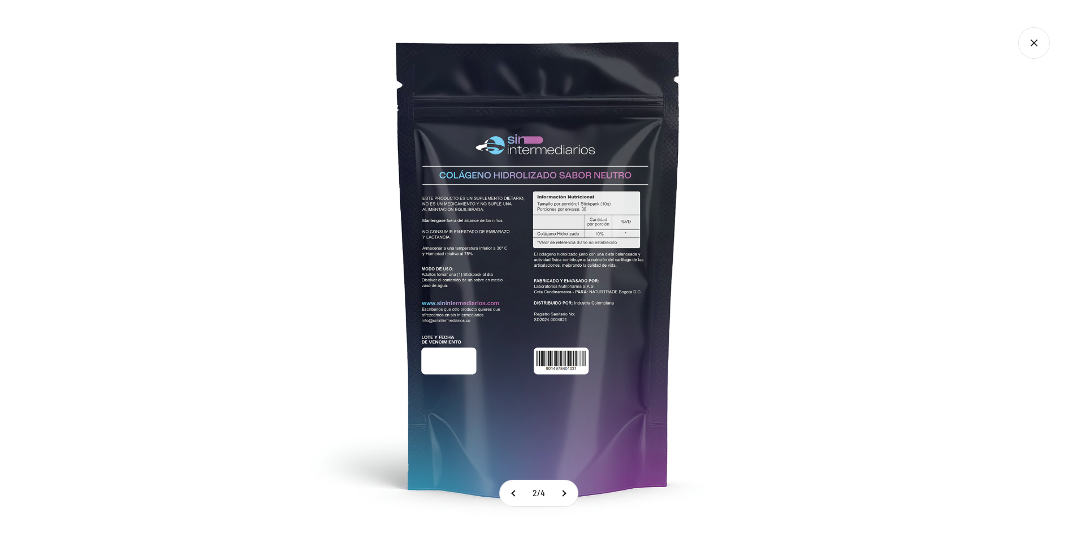
click at [571, 248] on img at bounding box center [538, 267] width 534 height 534
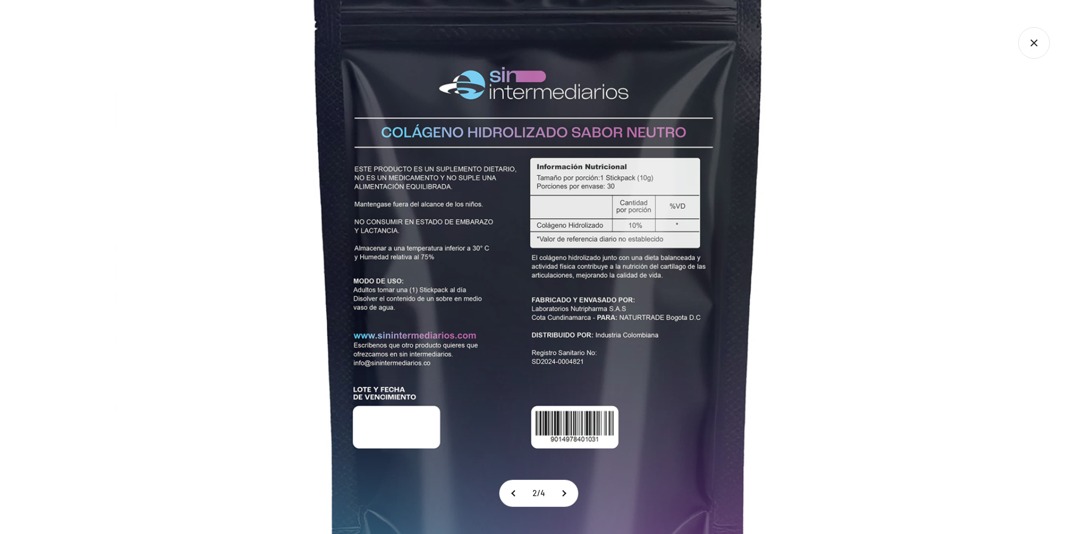
click at [802, 293] on img at bounding box center [539, 278] width 848 height 848
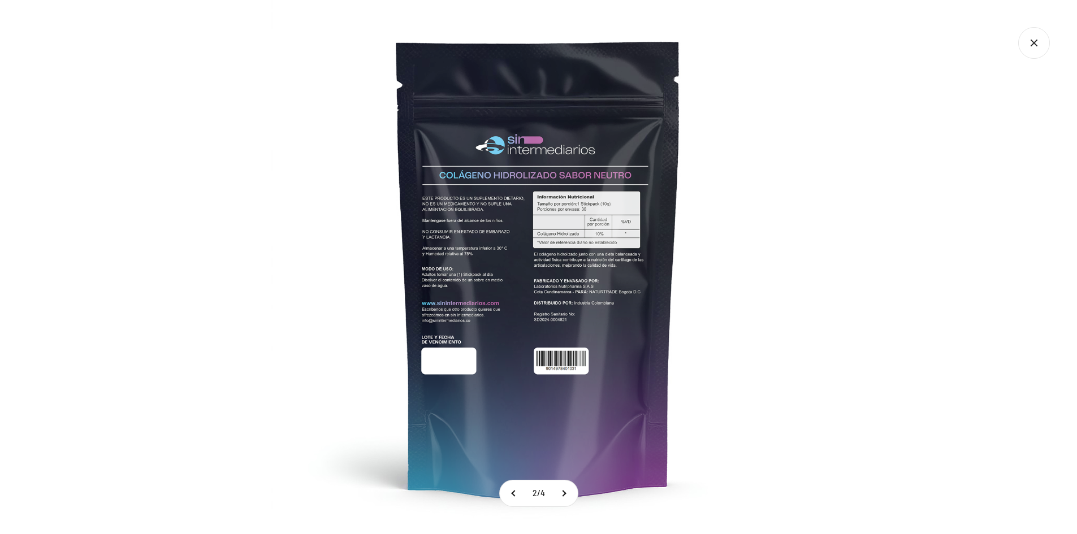
click at [1037, 44] on icon "Cerrar galería" at bounding box center [1035, 43] width 32 height 32
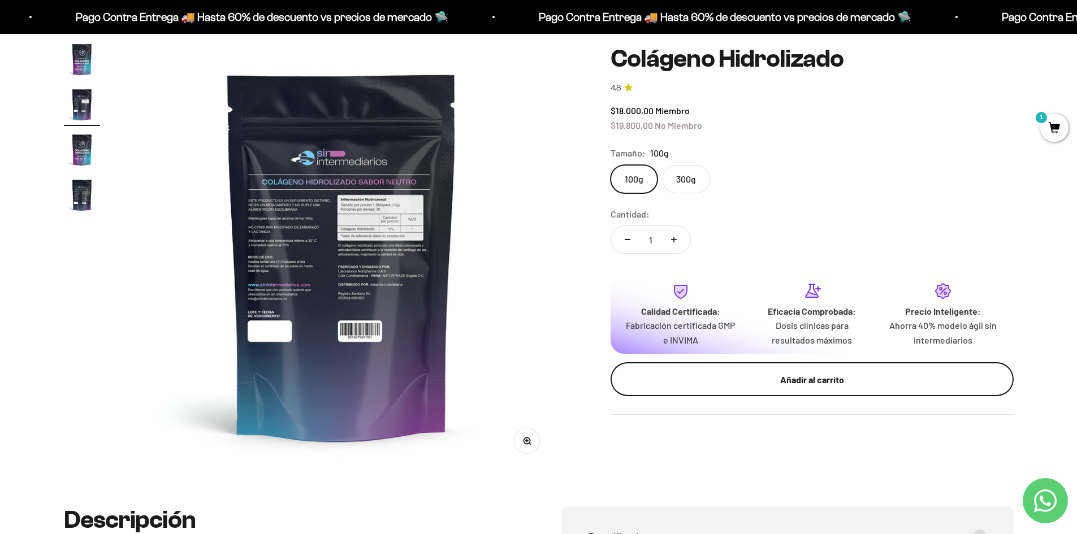
click at [774, 379] on div "Añadir al carrito" at bounding box center [812, 379] width 358 height 15
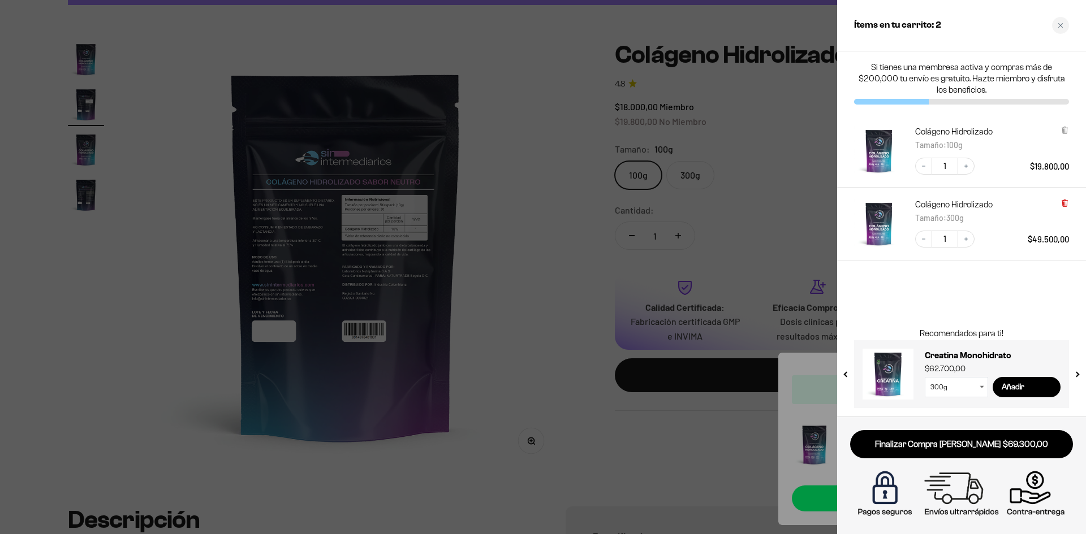
click at [1068, 204] on icon at bounding box center [1064, 203] width 8 height 8
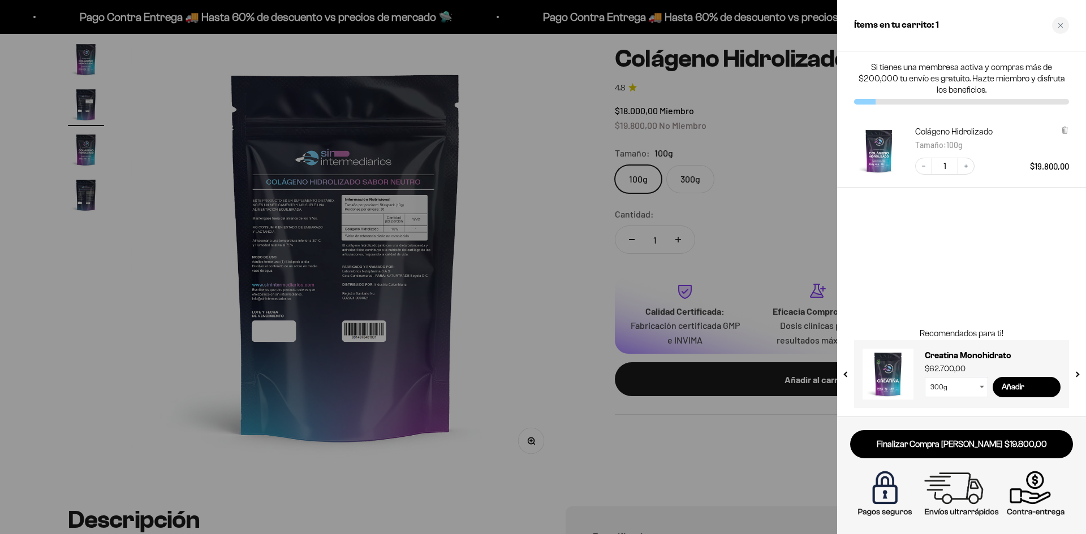
click at [572, 191] on div at bounding box center [543, 267] width 1086 height 534
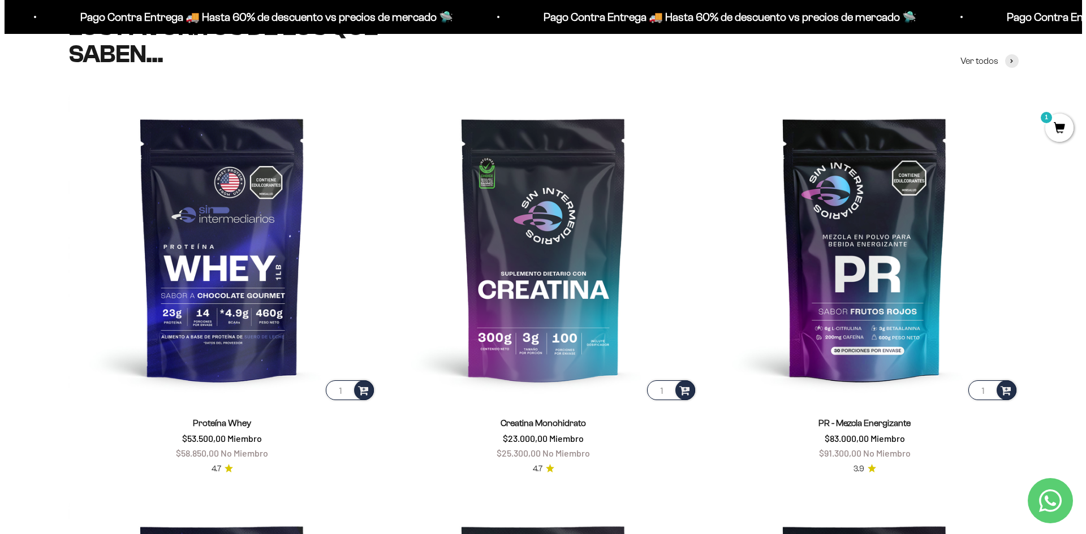
scroll to position [509, 0]
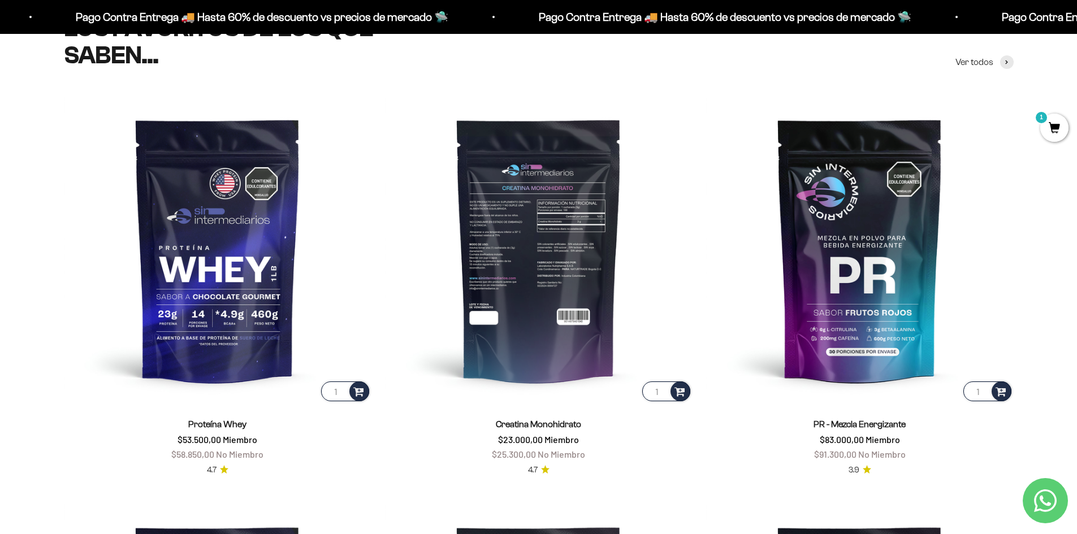
click at [668, 391] on input "1" at bounding box center [666, 392] width 48 height 20
click at [679, 394] on span at bounding box center [680, 391] width 11 height 13
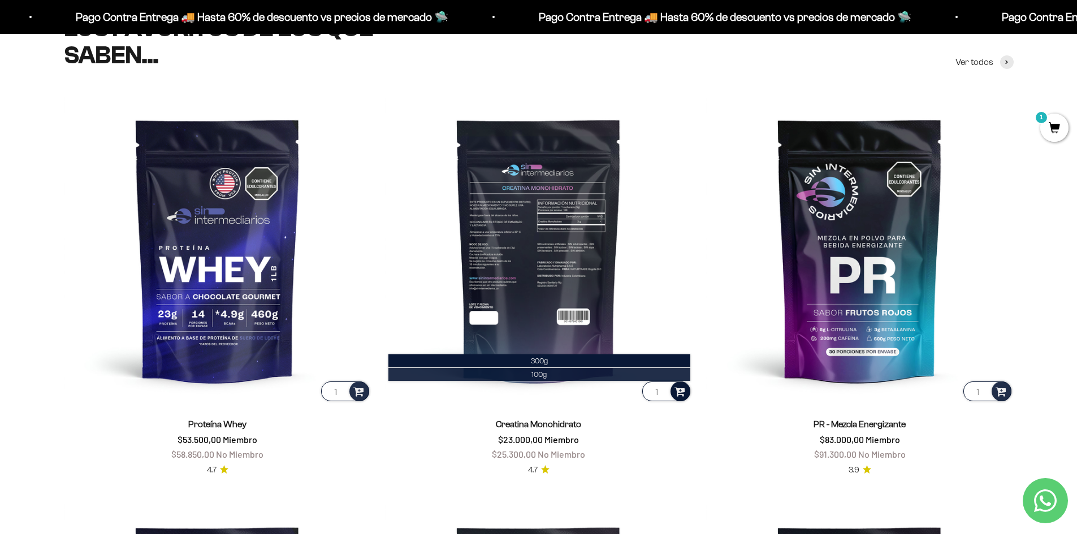
click at [566, 373] on li "100g" at bounding box center [540, 375] width 302 height 14
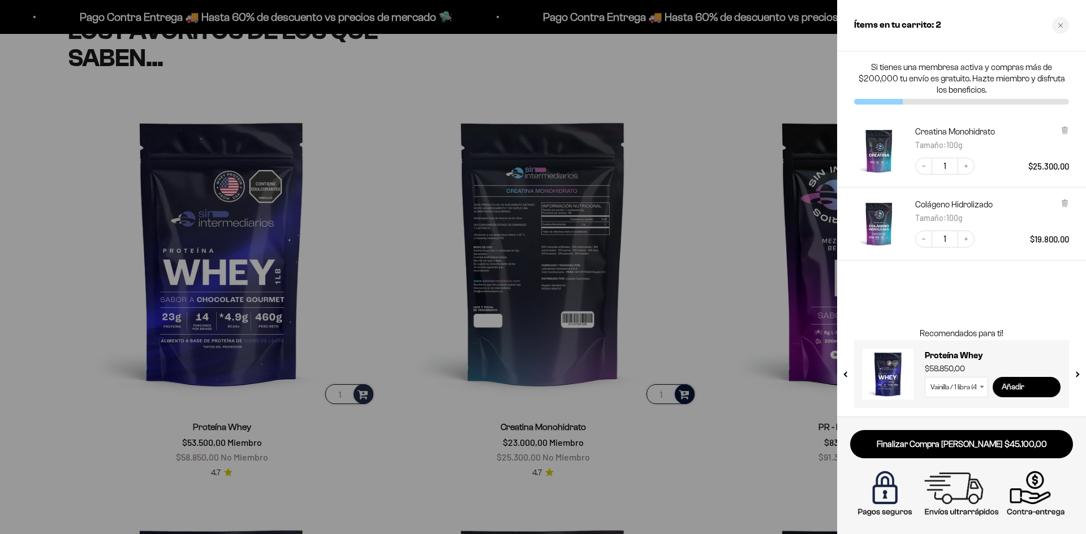
click at [1021, 389] on input "Añadir" at bounding box center [1027, 387] width 68 height 20
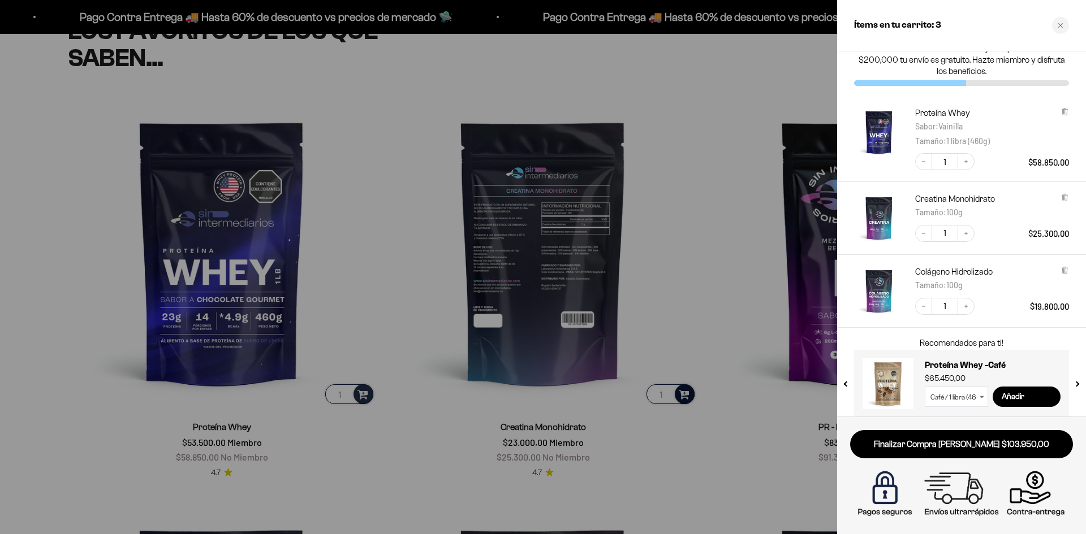
scroll to position [28, 0]
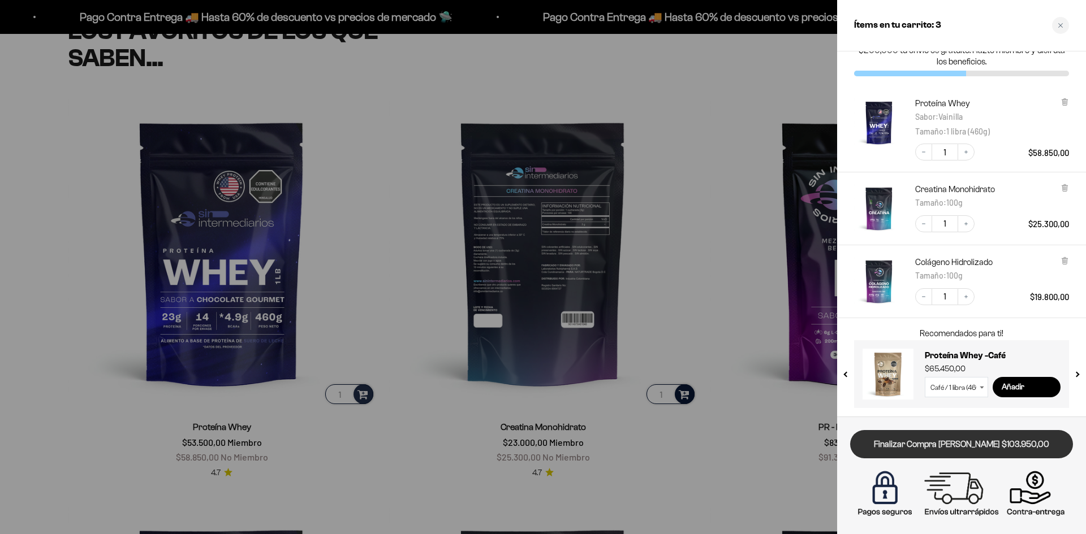
click at [940, 443] on link "Finalizar Compra Segura $103.950,00" at bounding box center [961, 444] width 223 height 29
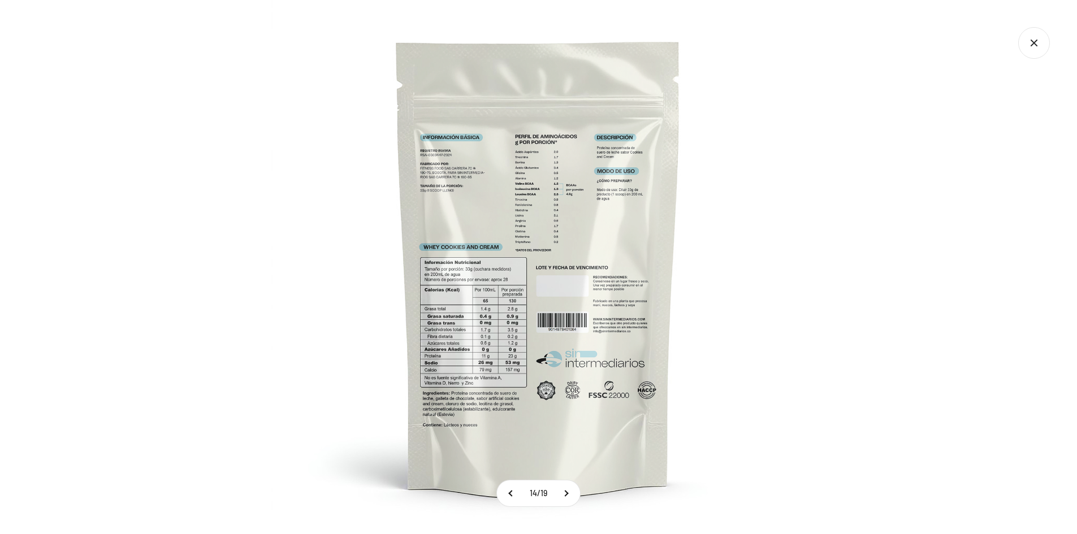
scroll to position [428, 0]
click at [490, 304] on img at bounding box center [538, 267] width 534 height 534
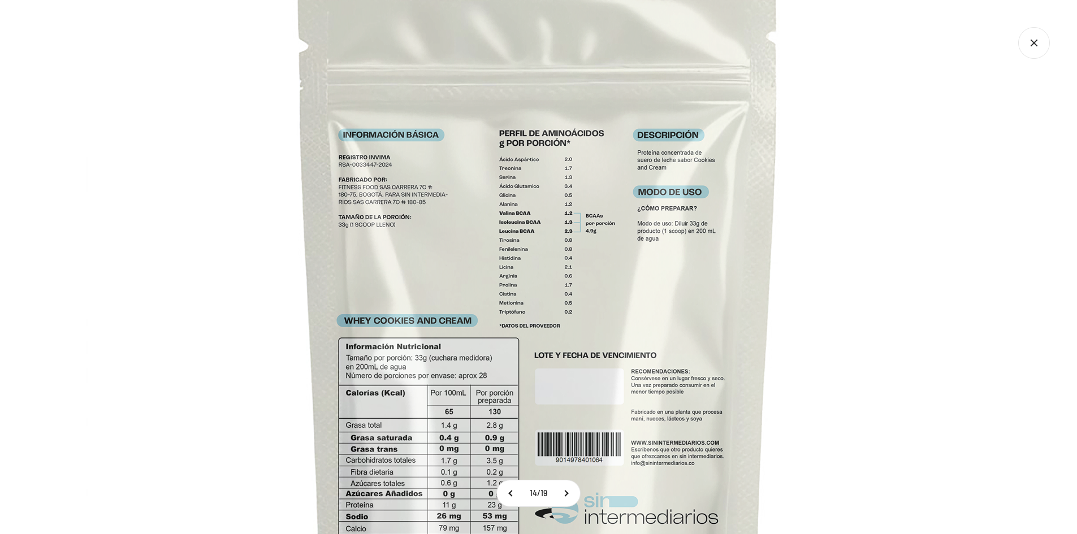
click at [857, 205] on img at bounding box center [539, 354] width 905 height 905
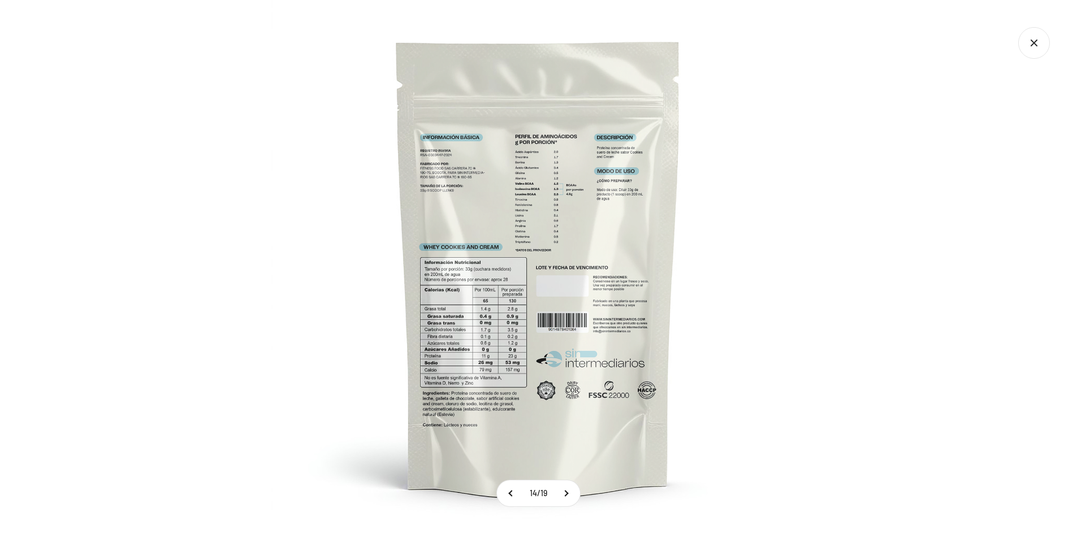
click at [1030, 44] on icon "Cerrar galería" at bounding box center [1035, 43] width 32 height 32
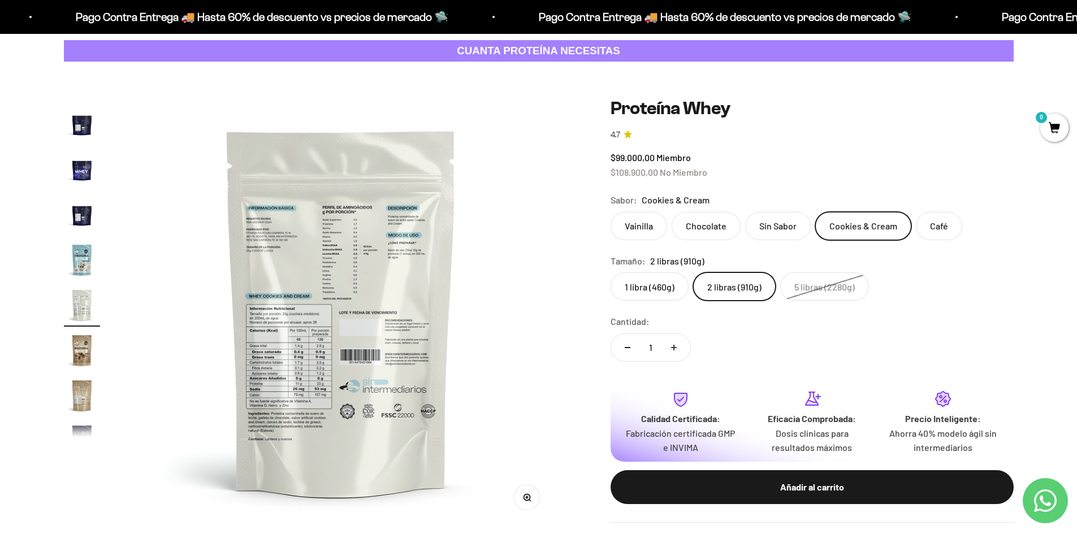
click at [318, 299] on img at bounding box center [341, 312] width 429 height 429
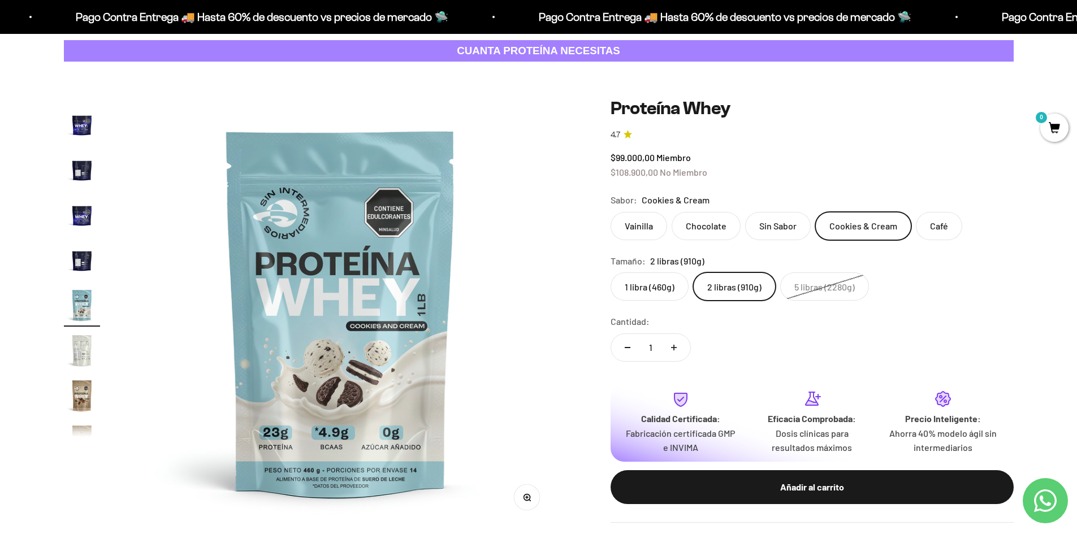
scroll to position [0, 5758]
click at [85, 122] on img "Ir al artículo 10" at bounding box center [82, 124] width 36 height 36
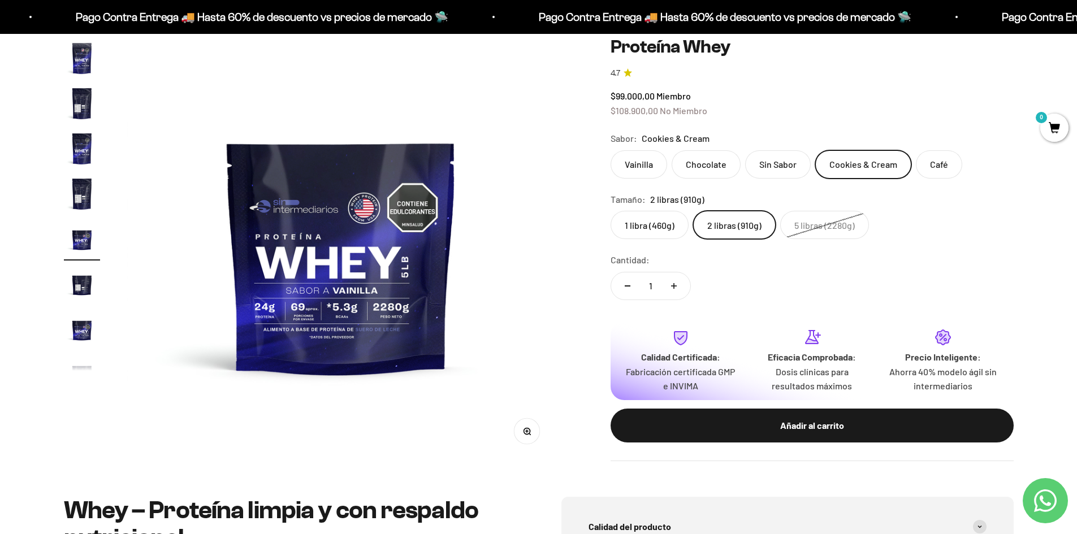
scroll to position [113, 0]
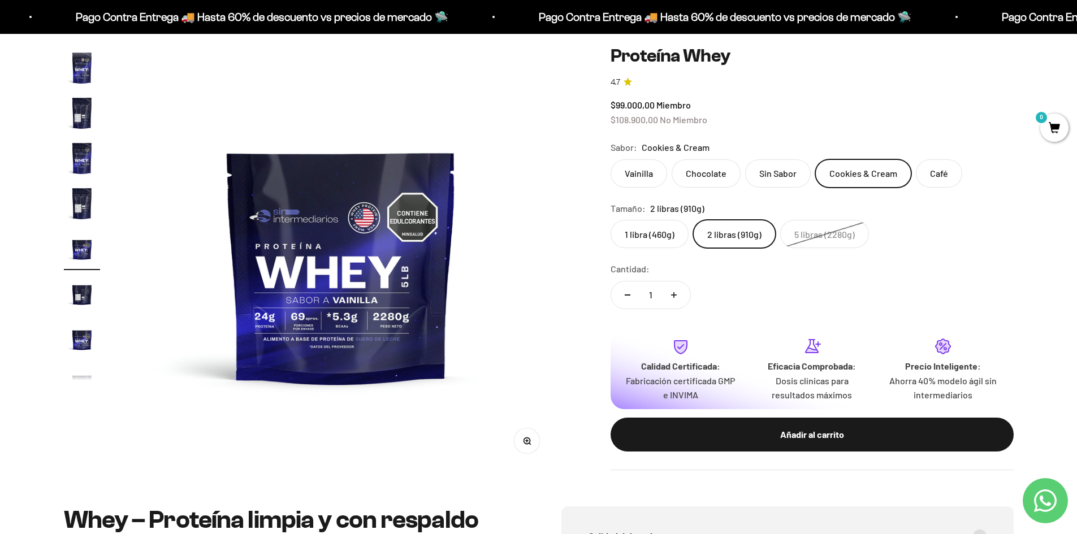
click at [169, 236] on img at bounding box center [341, 255] width 429 height 429
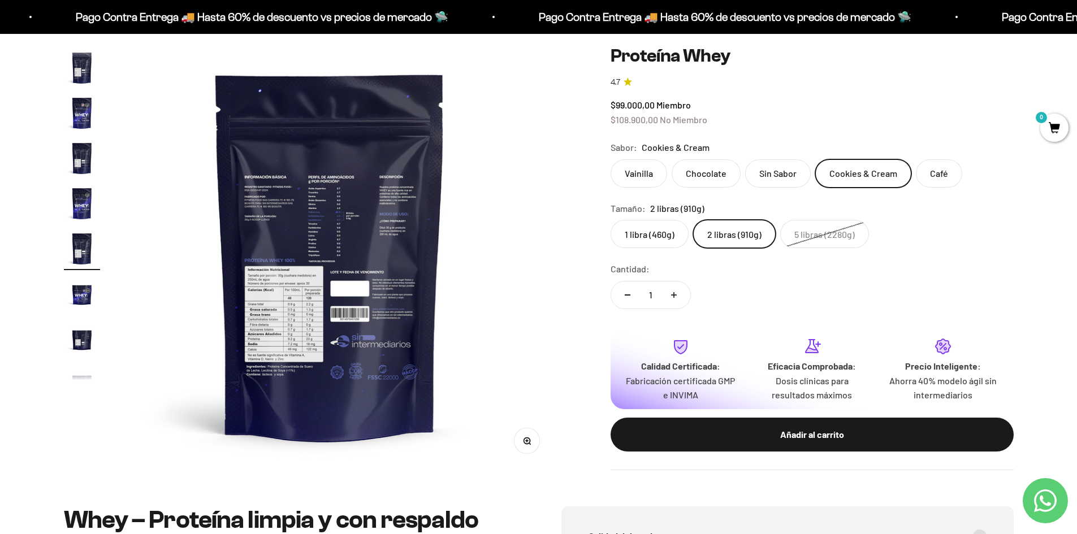
scroll to position [0, 3544]
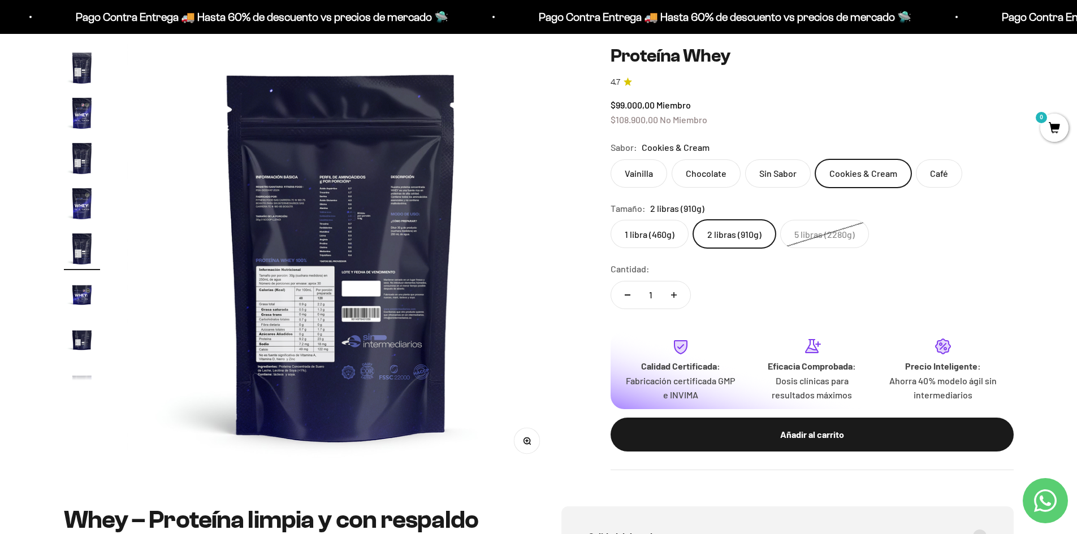
click at [321, 309] on img at bounding box center [341, 255] width 429 height 429
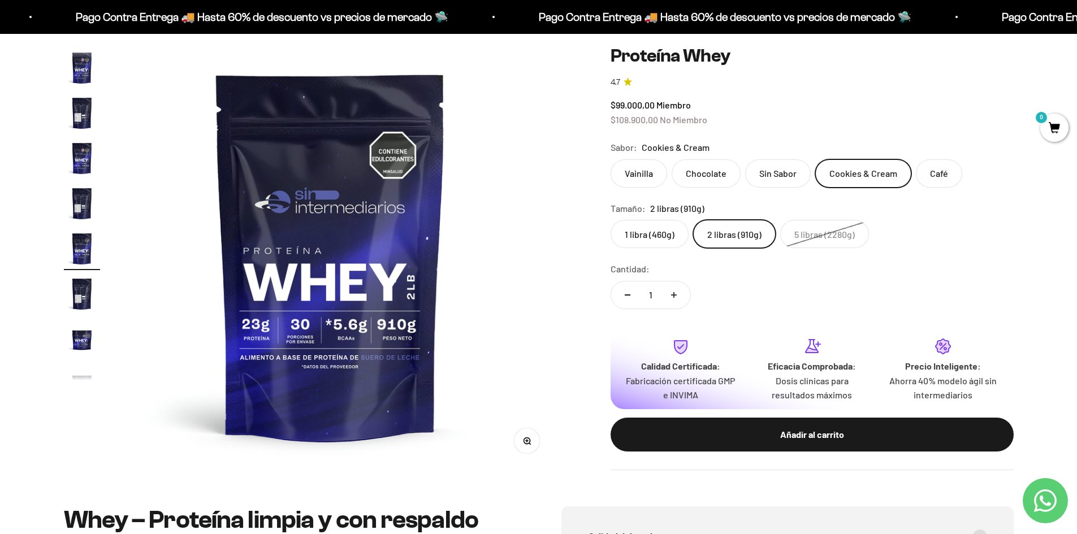
scroll to position [0, 3100]
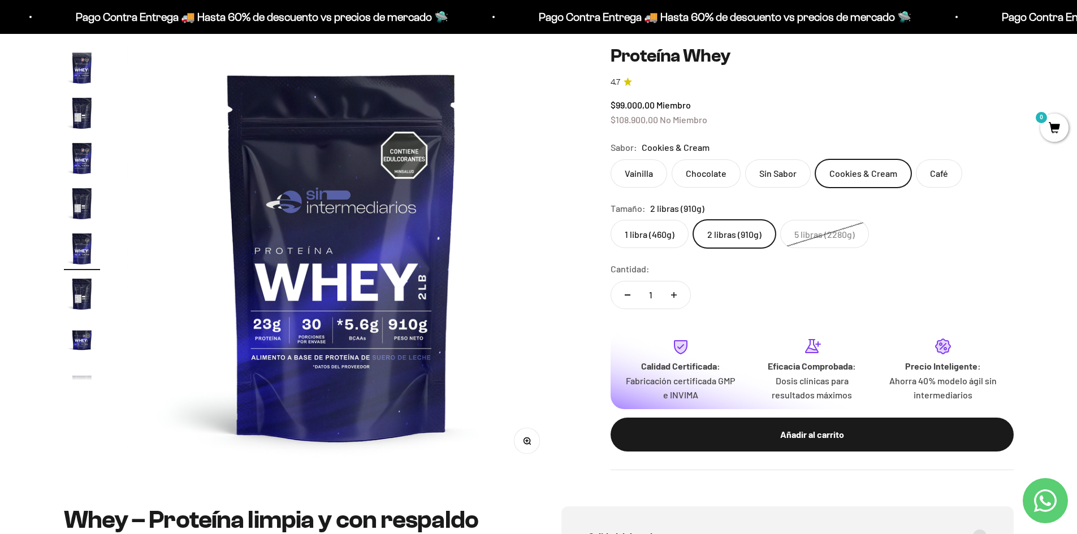
click at [139, 287] on img at bounding box center [341, 255] width 429 height 429
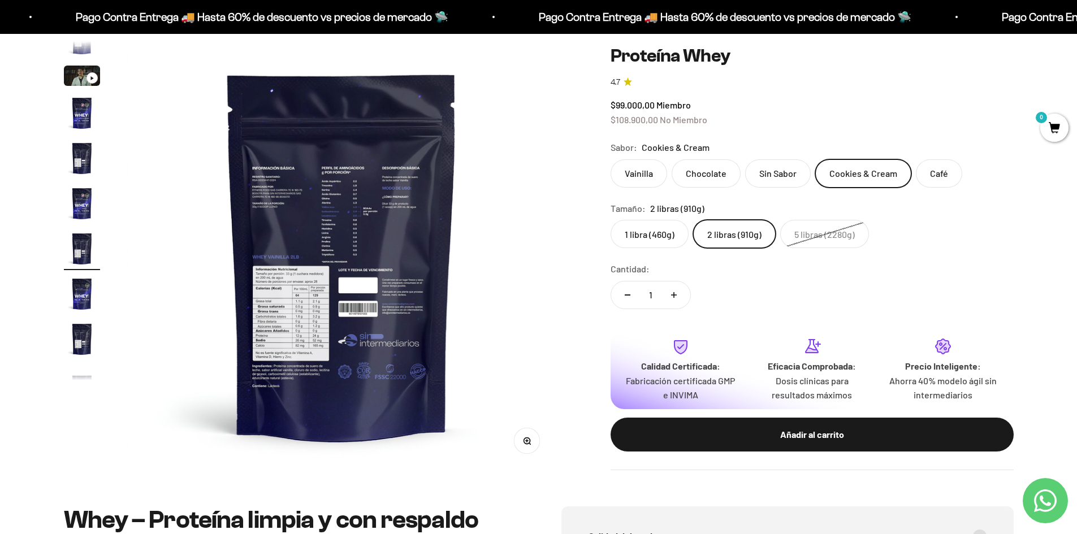
click at [632, 175] on label "Vainilla" at bounding box center [639, 173] width 57 height 28
click at [611, 159] on input "Vainilla" at bounding box center [610, 159] width 1 height 1
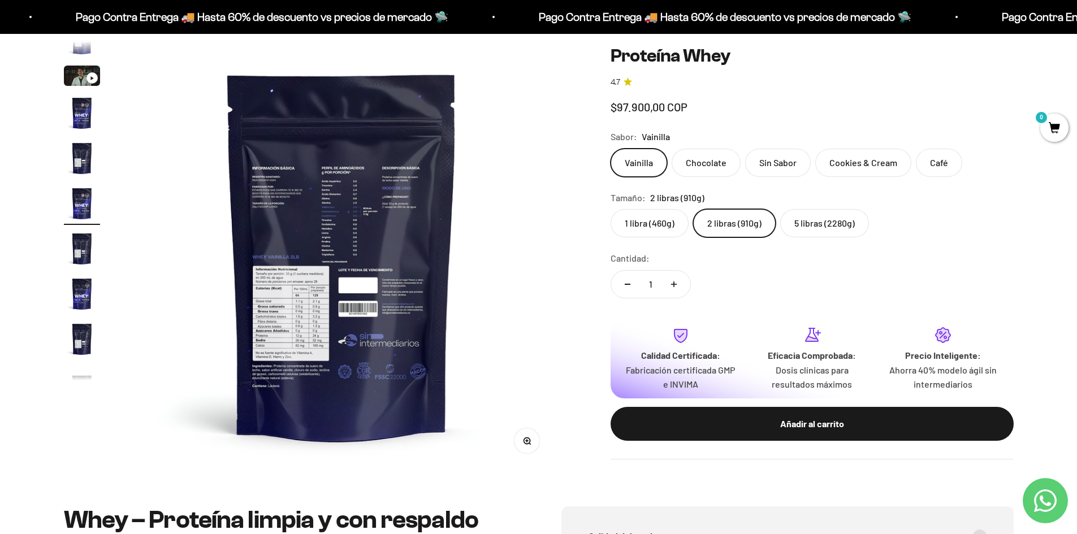
scroll to position [21, 0]
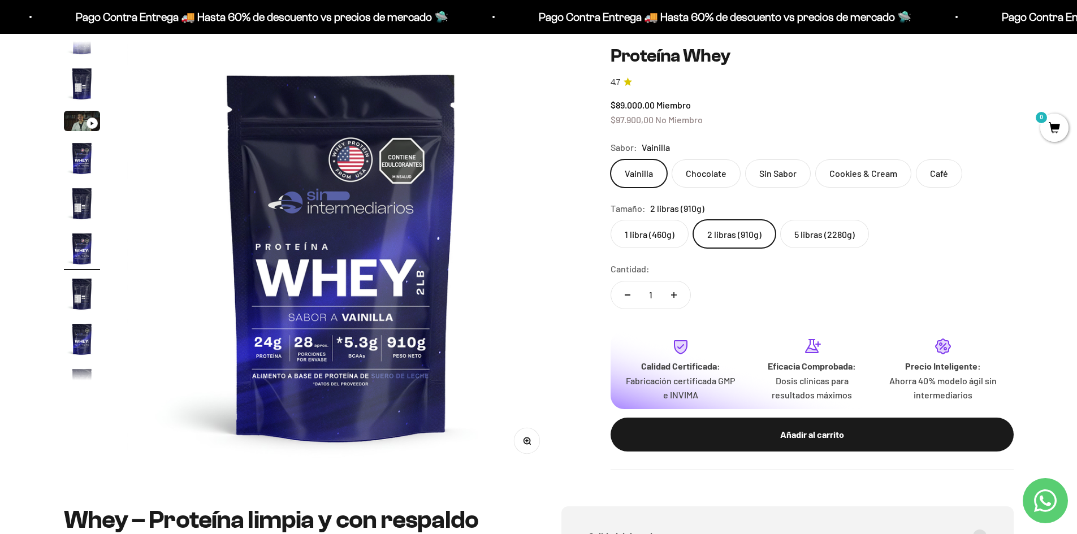
click at [645, 235] on label "1 libra (460g)" at bounding box center [650, 234] width 78 height 28
click at [611, 220] on input "1 libra (460g)" at bounding box center [610, 219] width 1 height 1
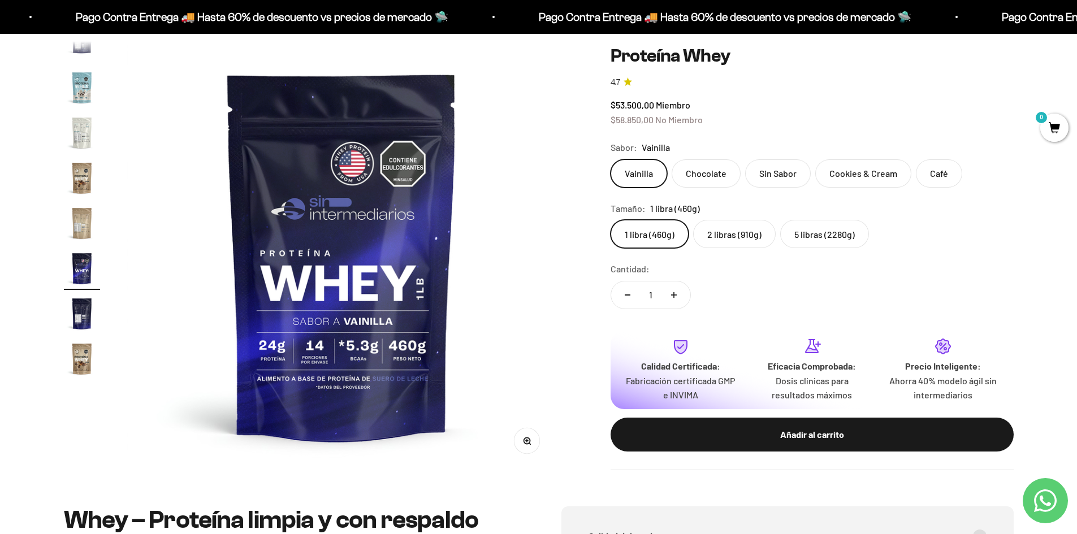
click at [433, 286] on img at bounding box center [341, 255] width 429 height 429
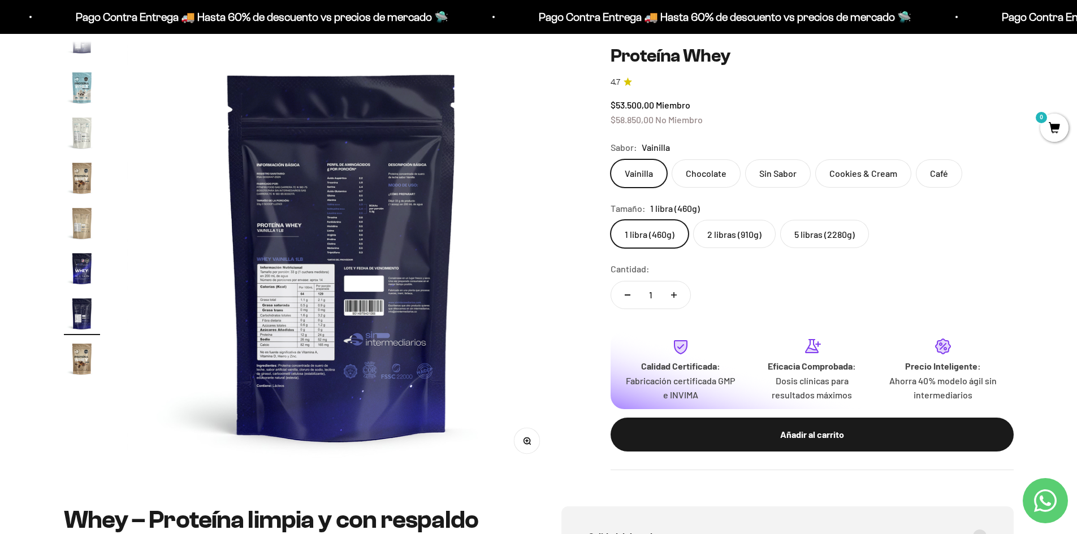
click at [531, 439] on button "Zoom" at bounding box center [526, 441] width 25 height 25
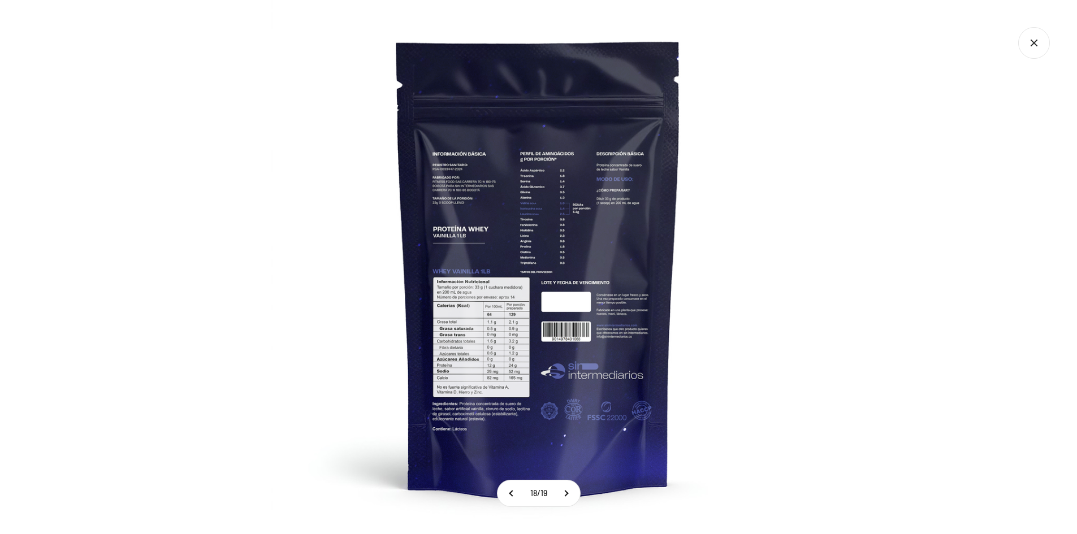
click at [533, 333] on img at bounding box center [538, 267] width 534 height 534
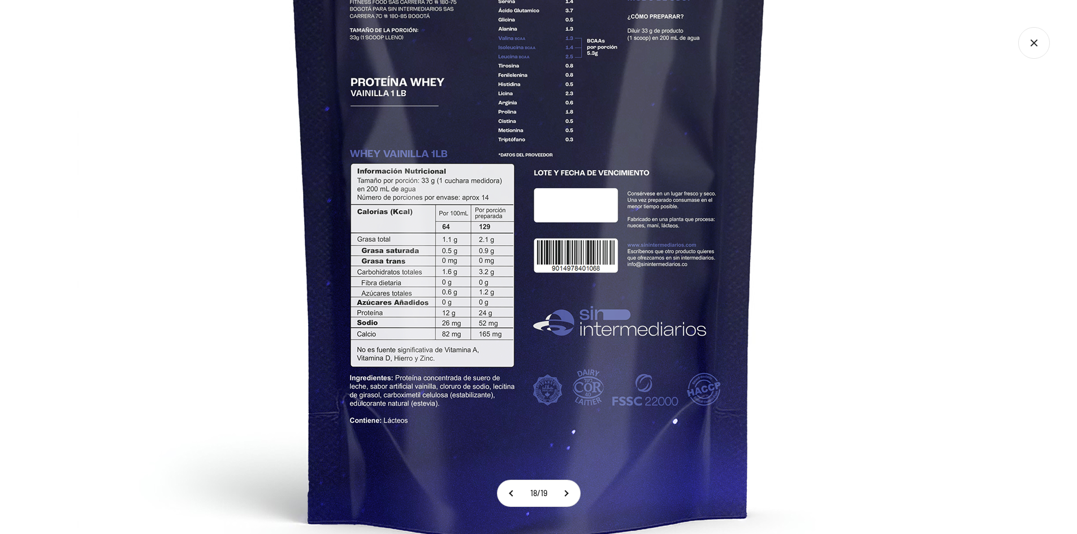
click at [601, 144] on img at bounding box center [529, 146] width 905 height 905
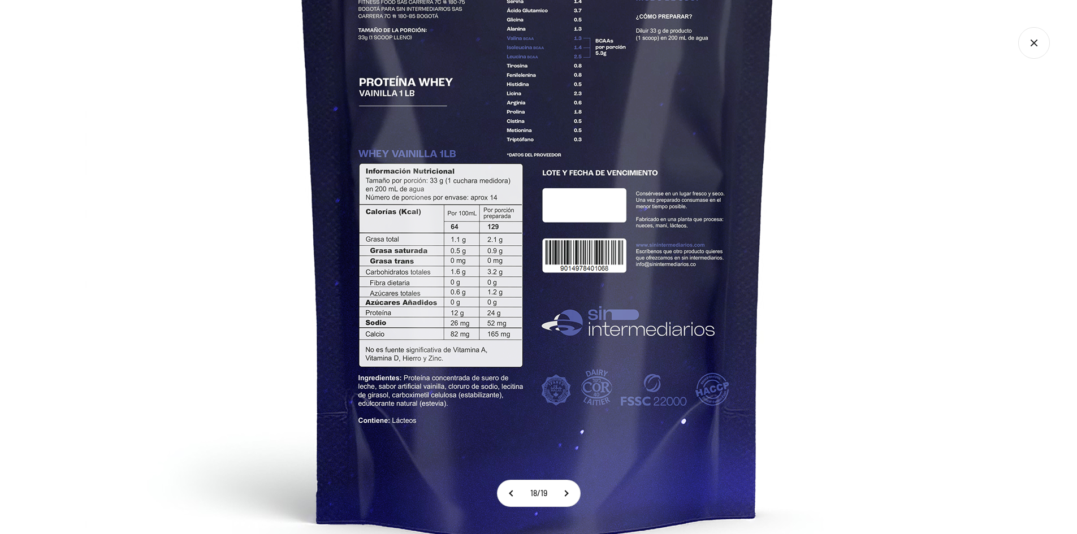
click at [853, 178] on img at bounding box center [537, 146] width 905 height 905
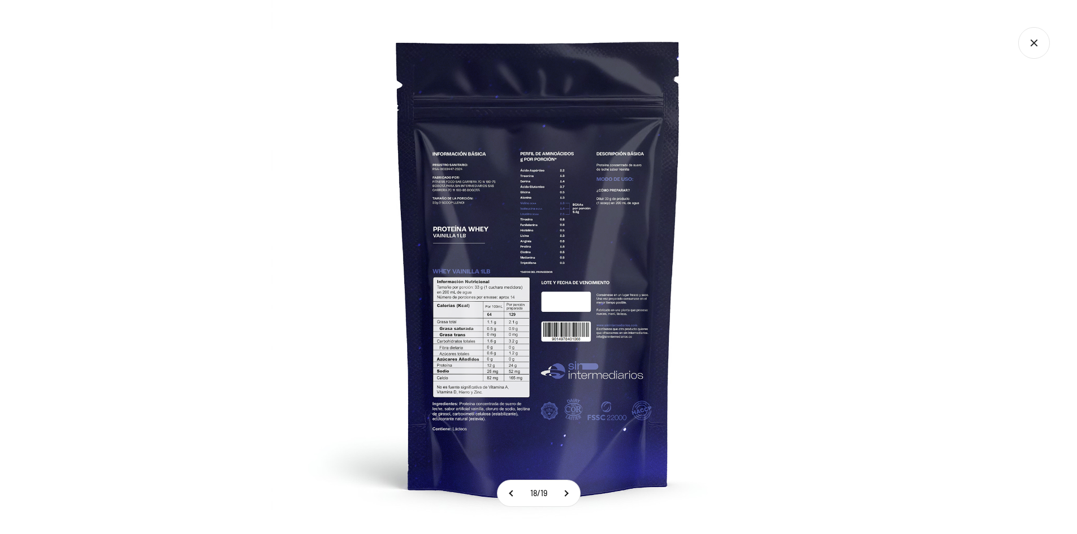
click at [791, 225] on img at bounding box center [538, 267] width 534 height 534
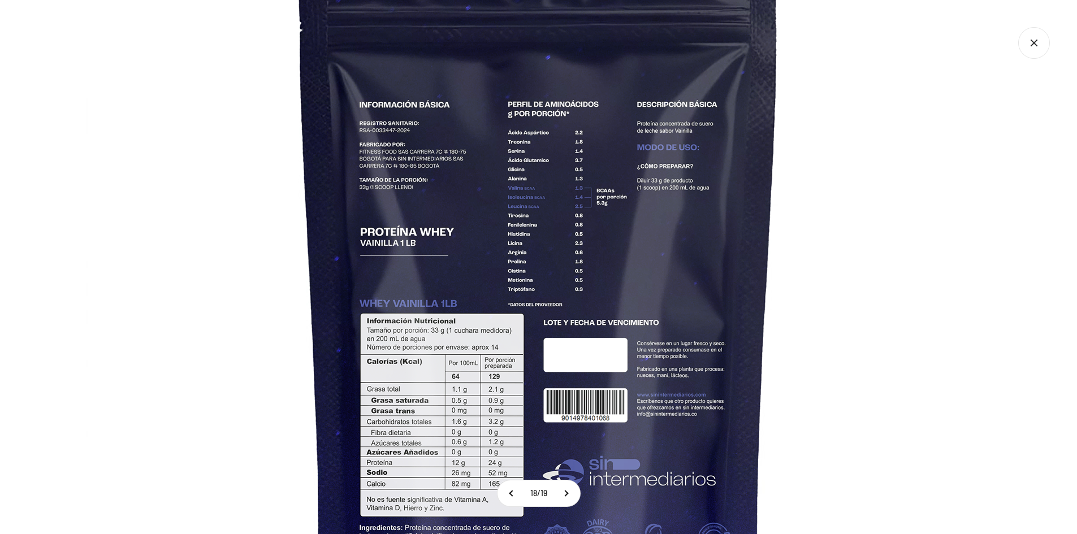
click at [885, 171] on img at bounding box center [539, 296] width 905 height 905
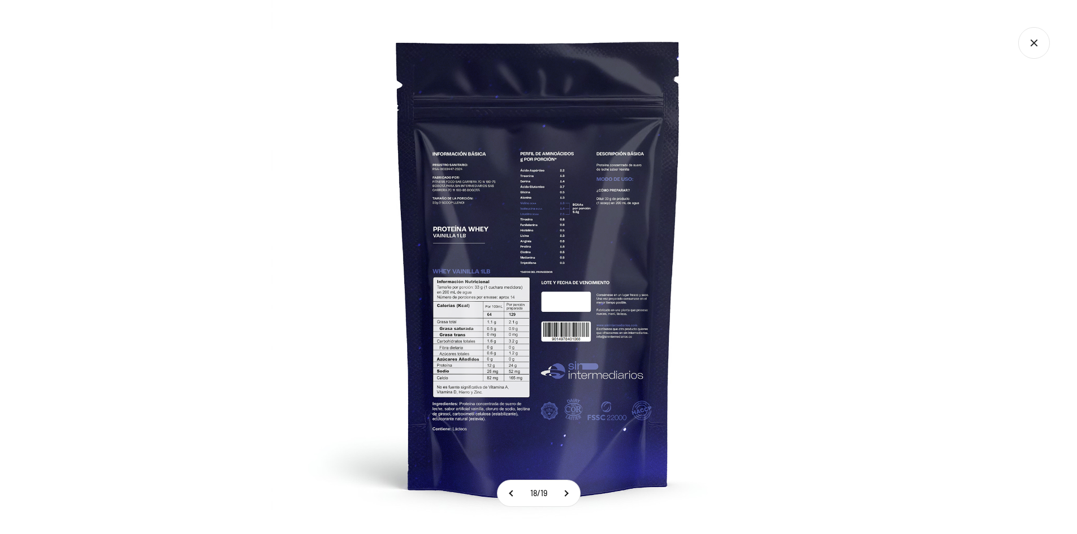
click at [1045, 23] on div at bounding box center [538, 267] width 1077 height 534
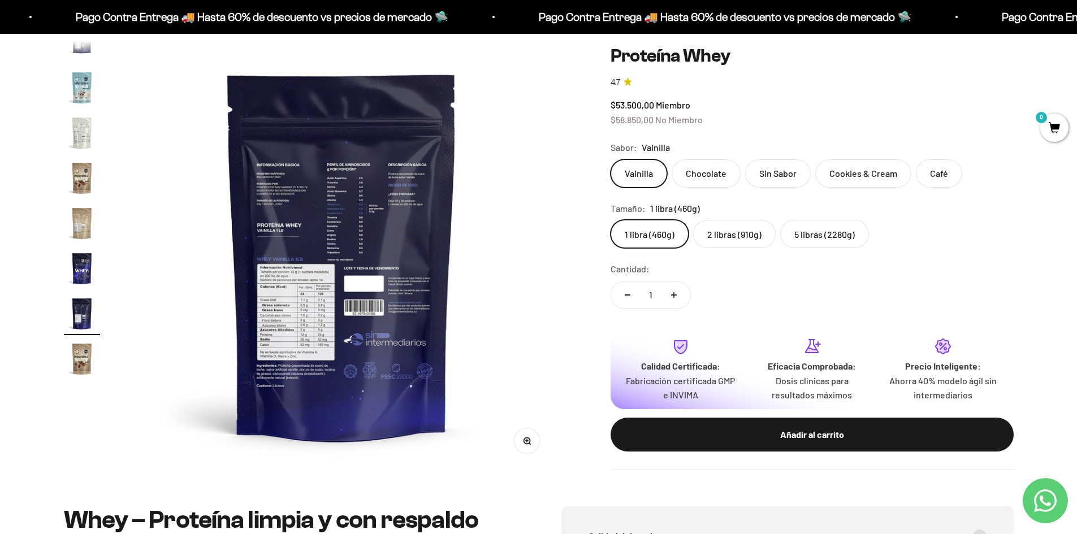
click at [711, 236] on label "2 libras (910g)" at bounding box center [734, 234] width 83 height 28
click at [611, 220] on input "2 libras (910g)" at bounding box center [610, 219] width 1 height 1
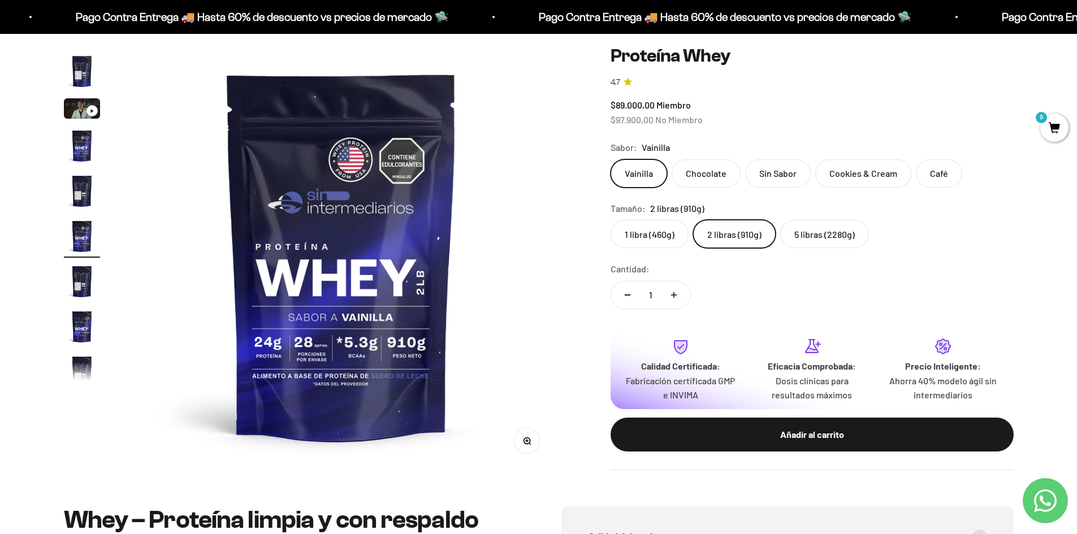
scroll to position [21, 0]
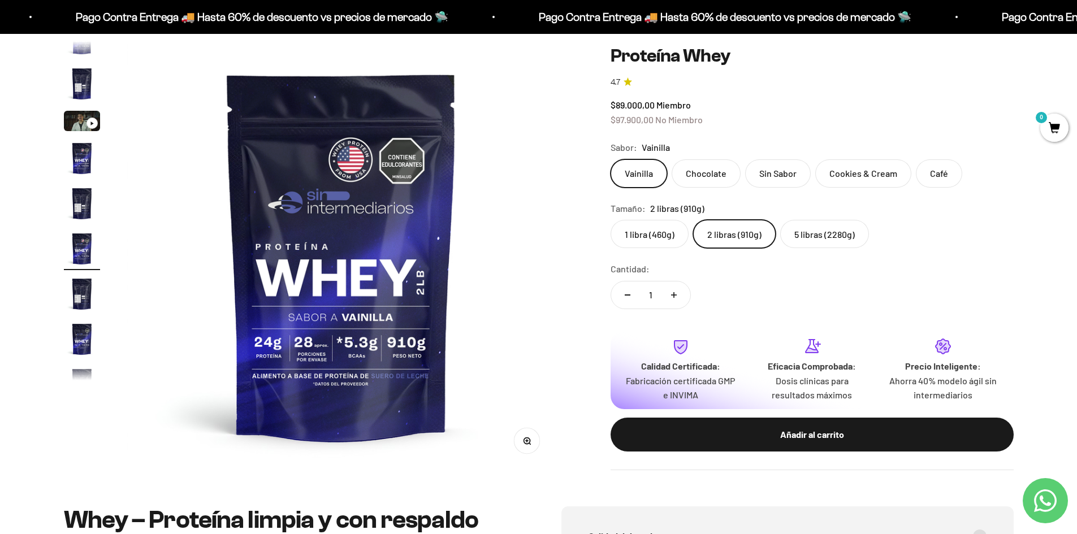
click at [648, 230] on label "1 libra (460g)" at bounding box center [650, 234] width 78 height 28
click at [611, 220] on input "1 libra (460g)" at bounding box center [610, 219] width 1 height 1
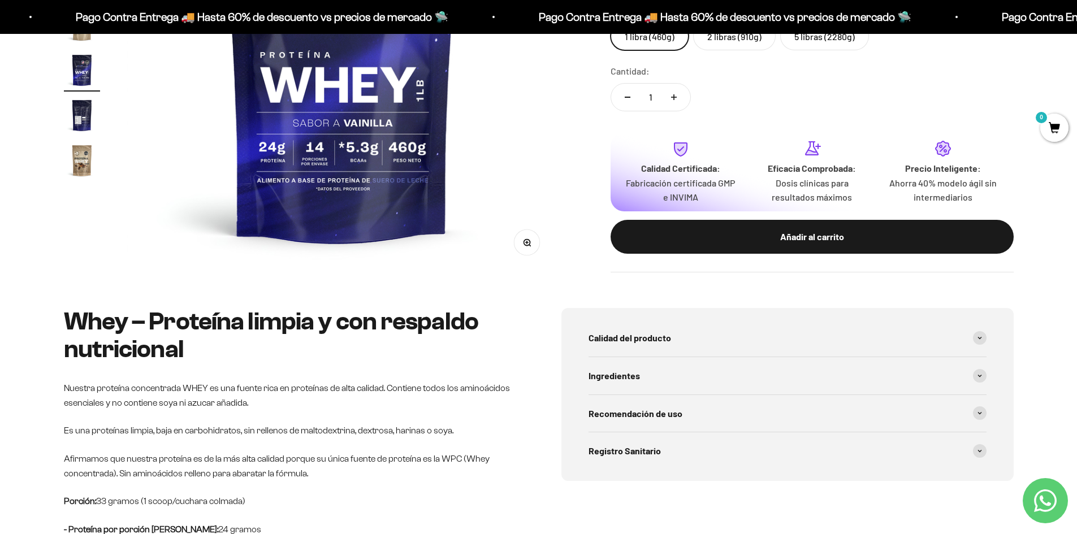
scroll to position [339, 0]
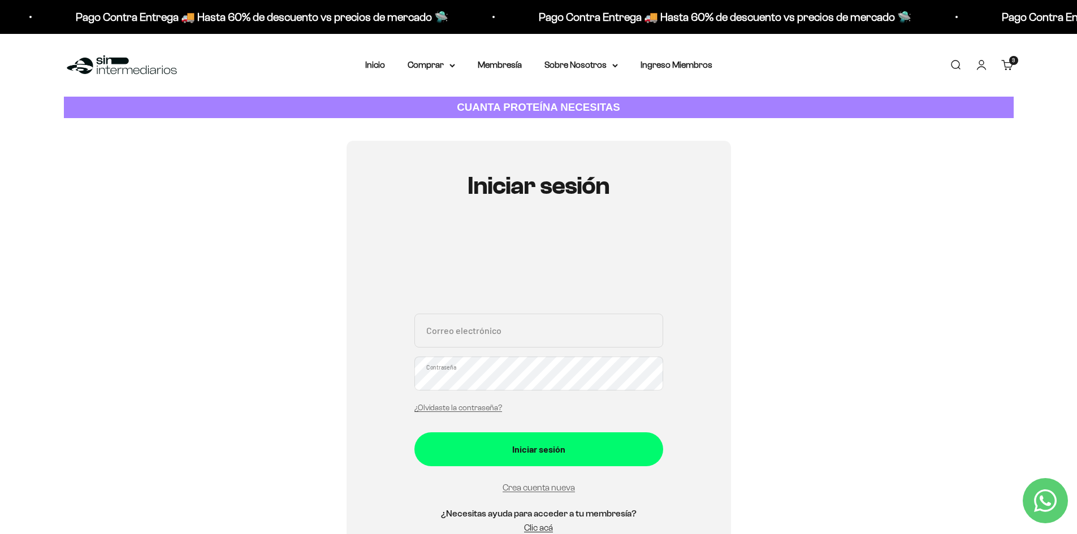
click at [596, 100] on p "CUANTA PROTEÍNA NECESITAS" at bounding box center [538, 108] width 169 height 16
